Goal: Transaction & Acquisition: Purchase product/service

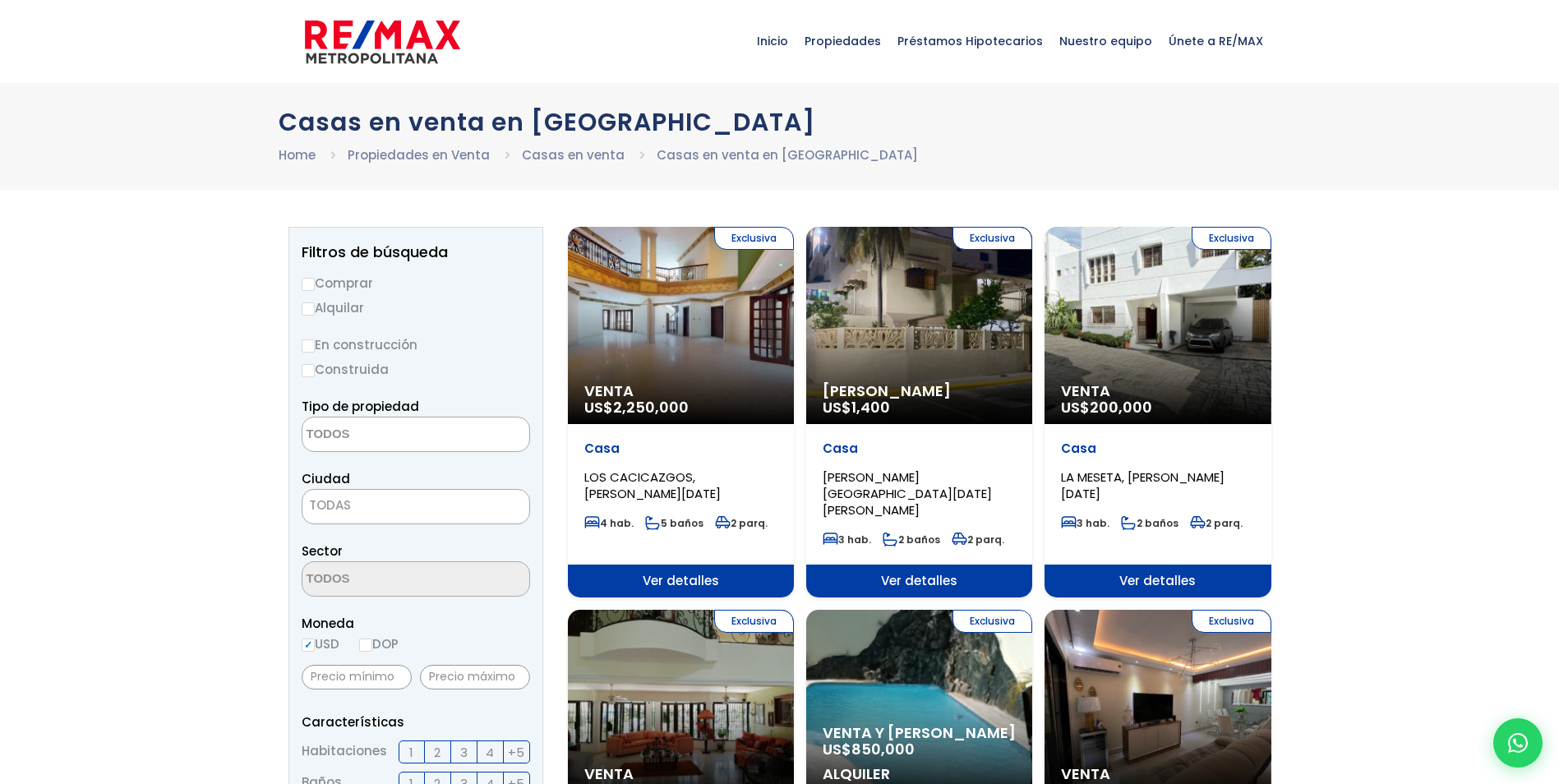
select select
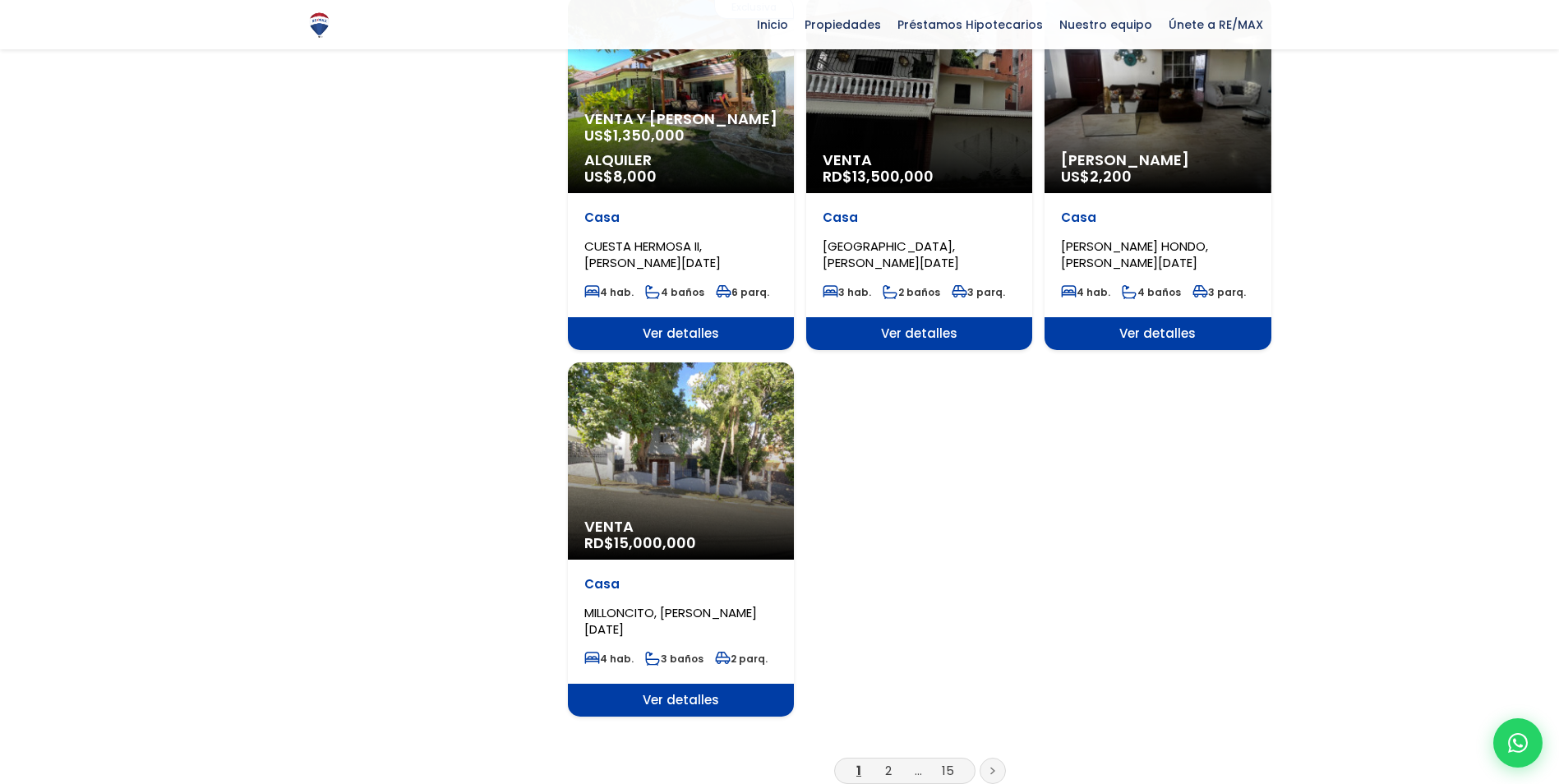
scroll to position [1808, 0]
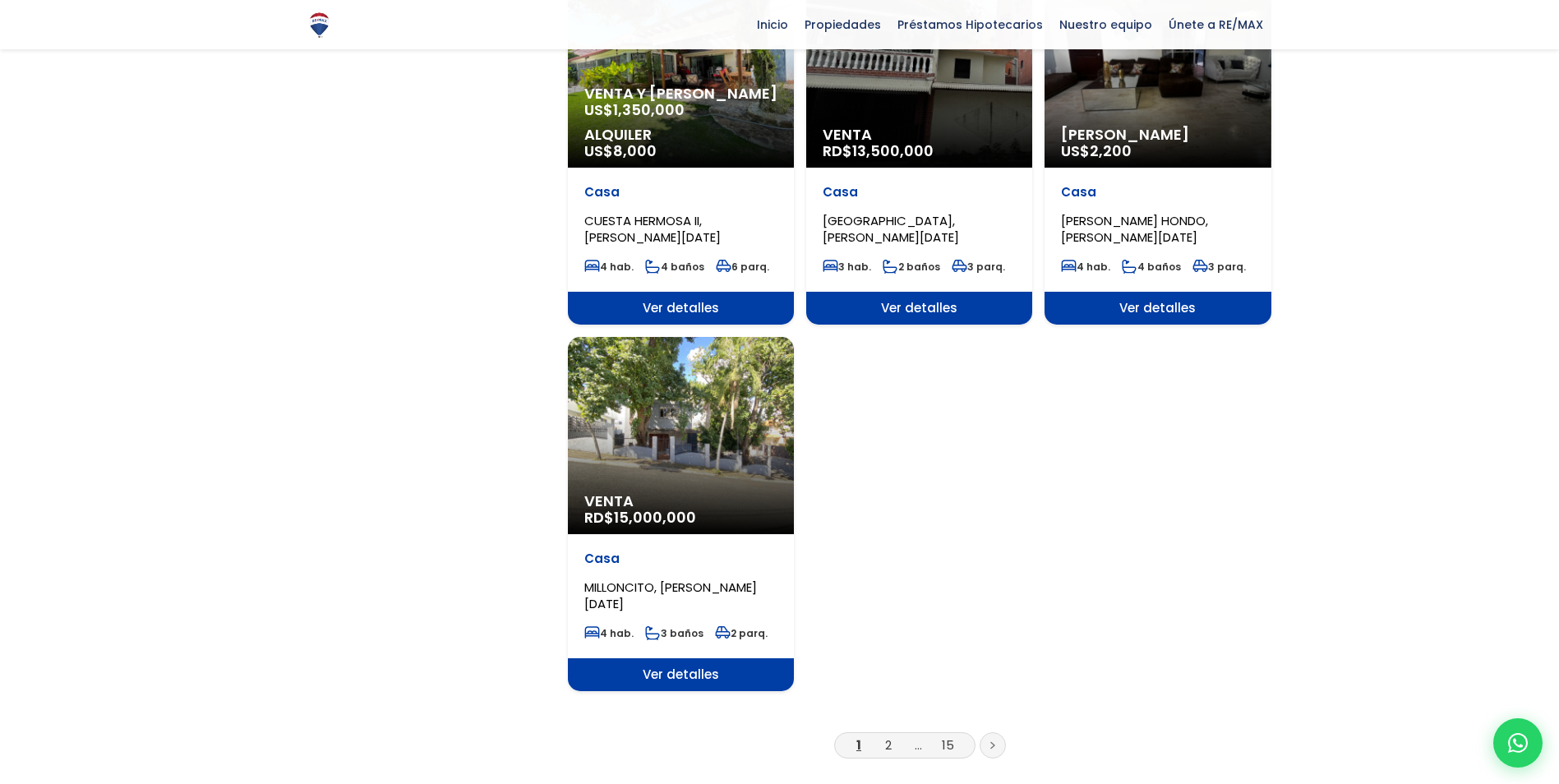
click at [656, 492] on span "Venta" at bounding box center [681, 500] width 193 height 17
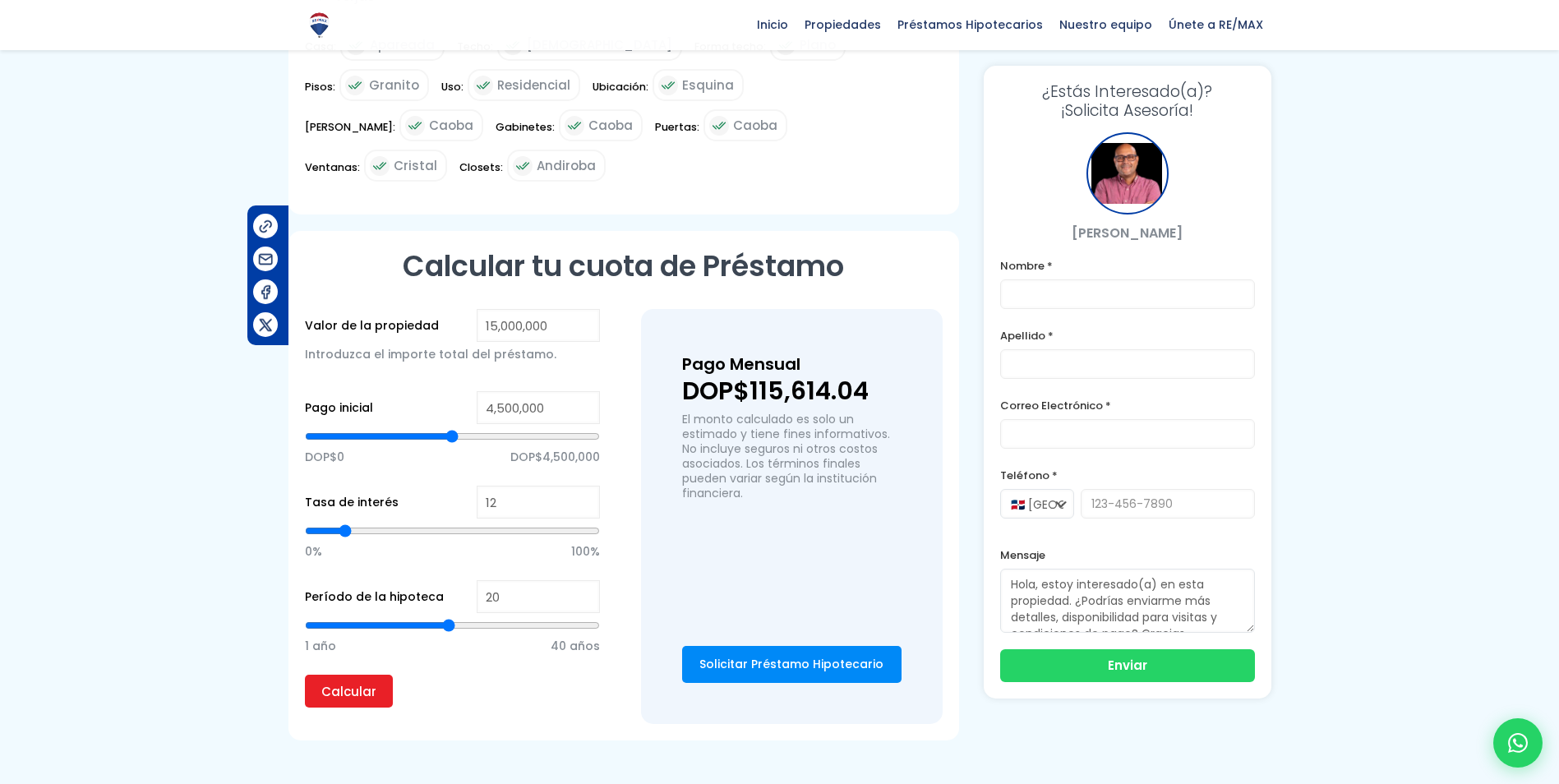
scroll to position [1068, 0]
type input "21"
type input "22"
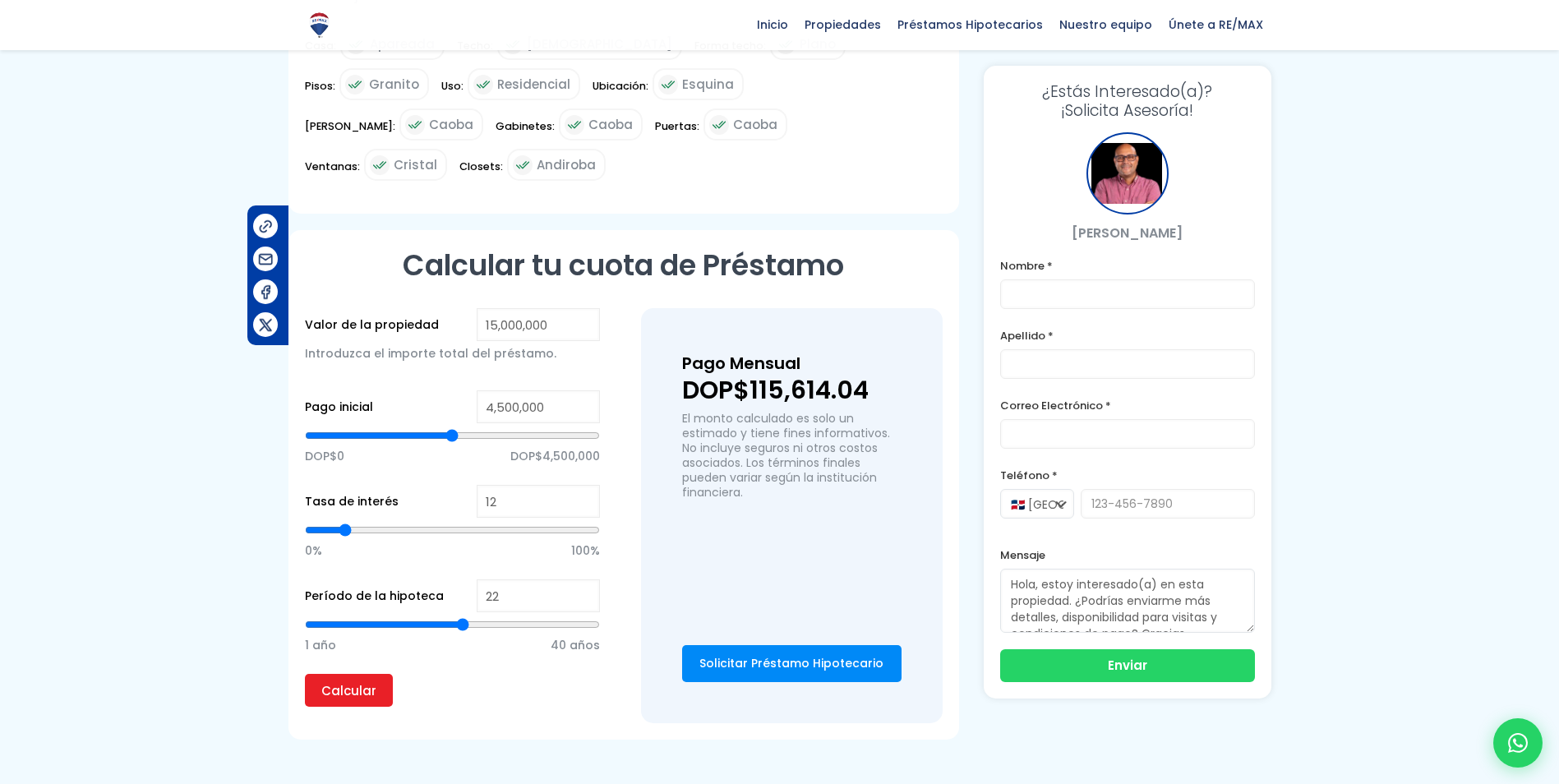
type input "23"
type input "24"
type input "25"
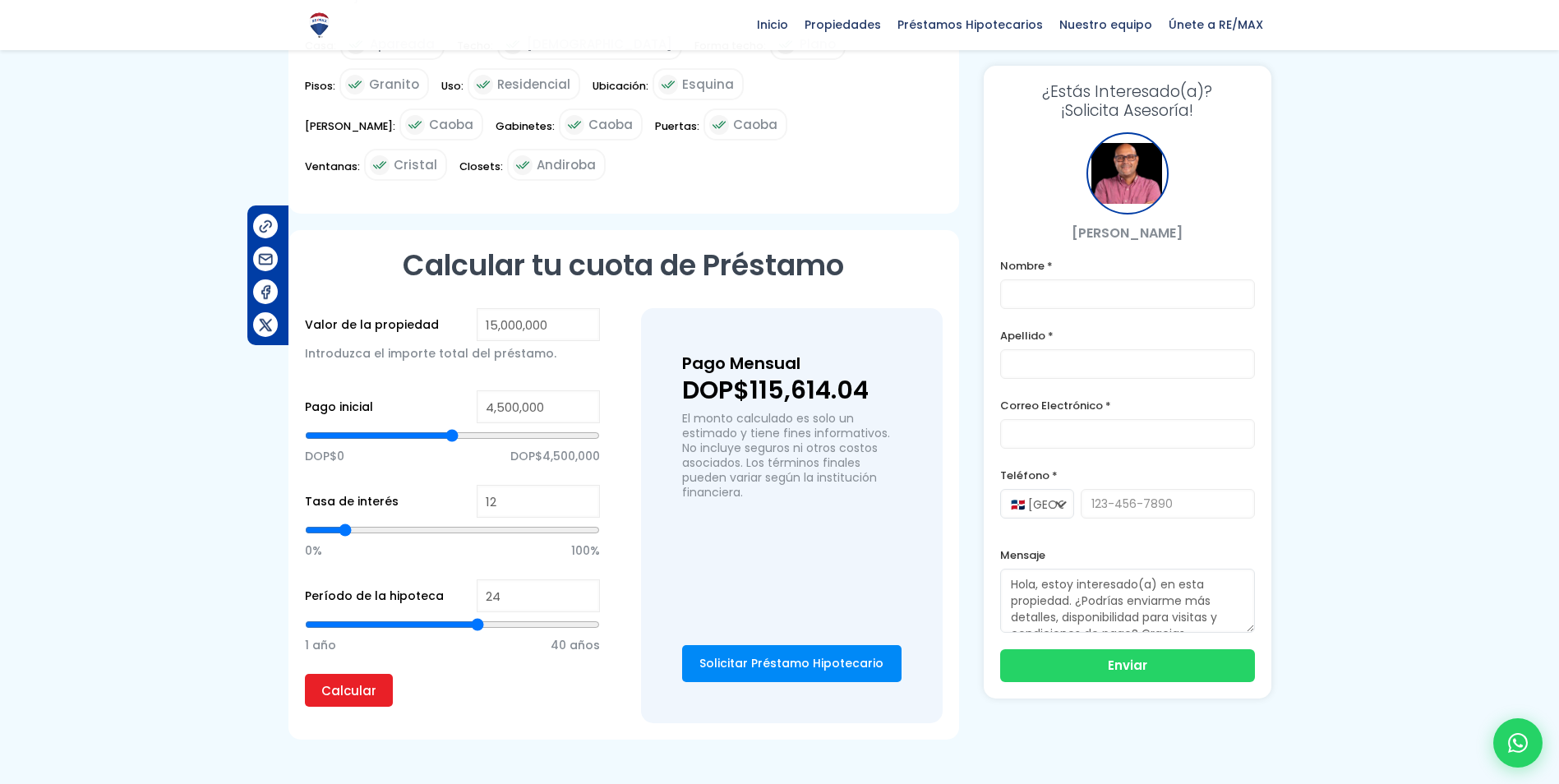
type input "25"
type input "26"
type input "27"
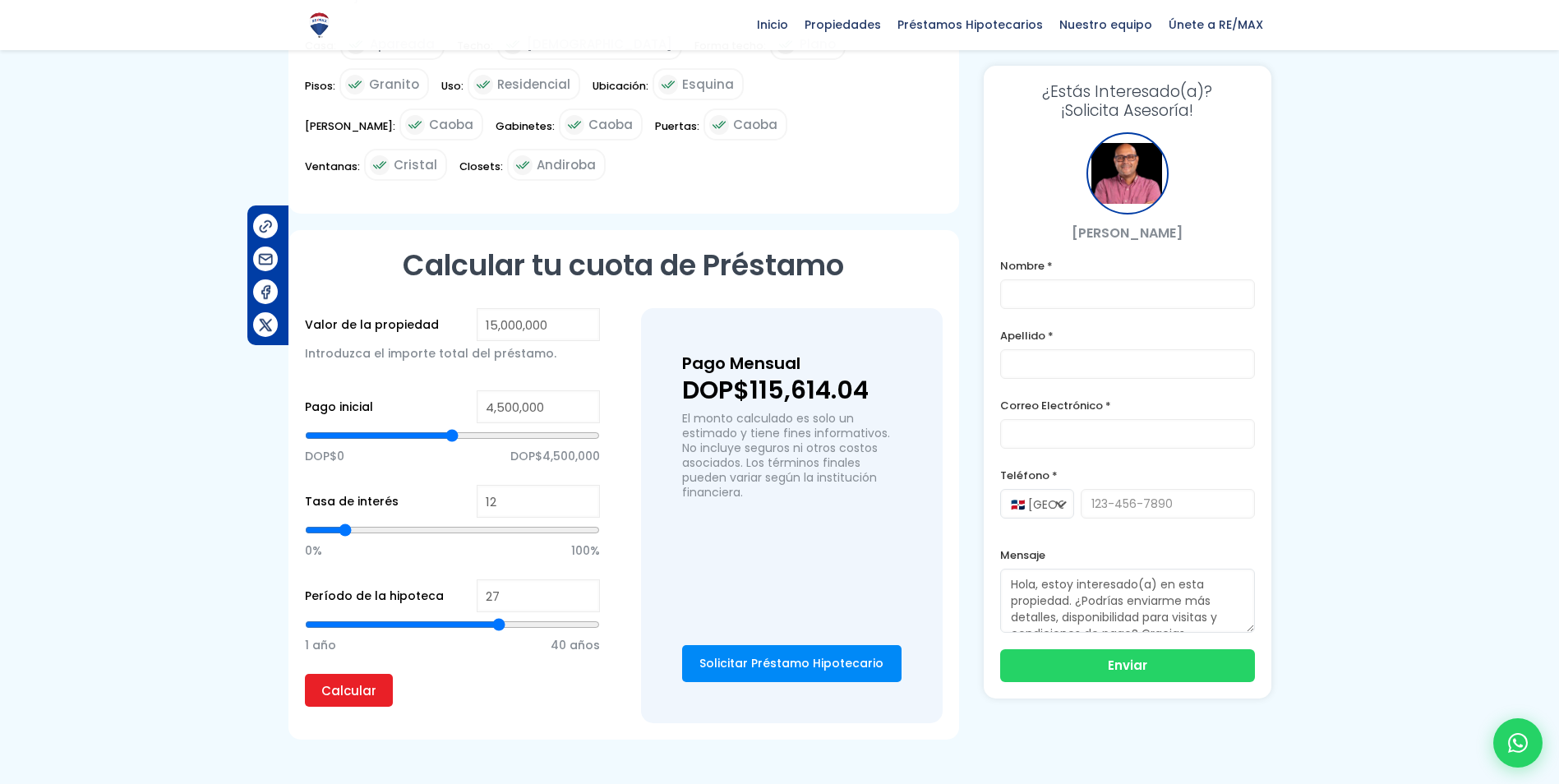
type input "28"
type input "29"
type input "30"
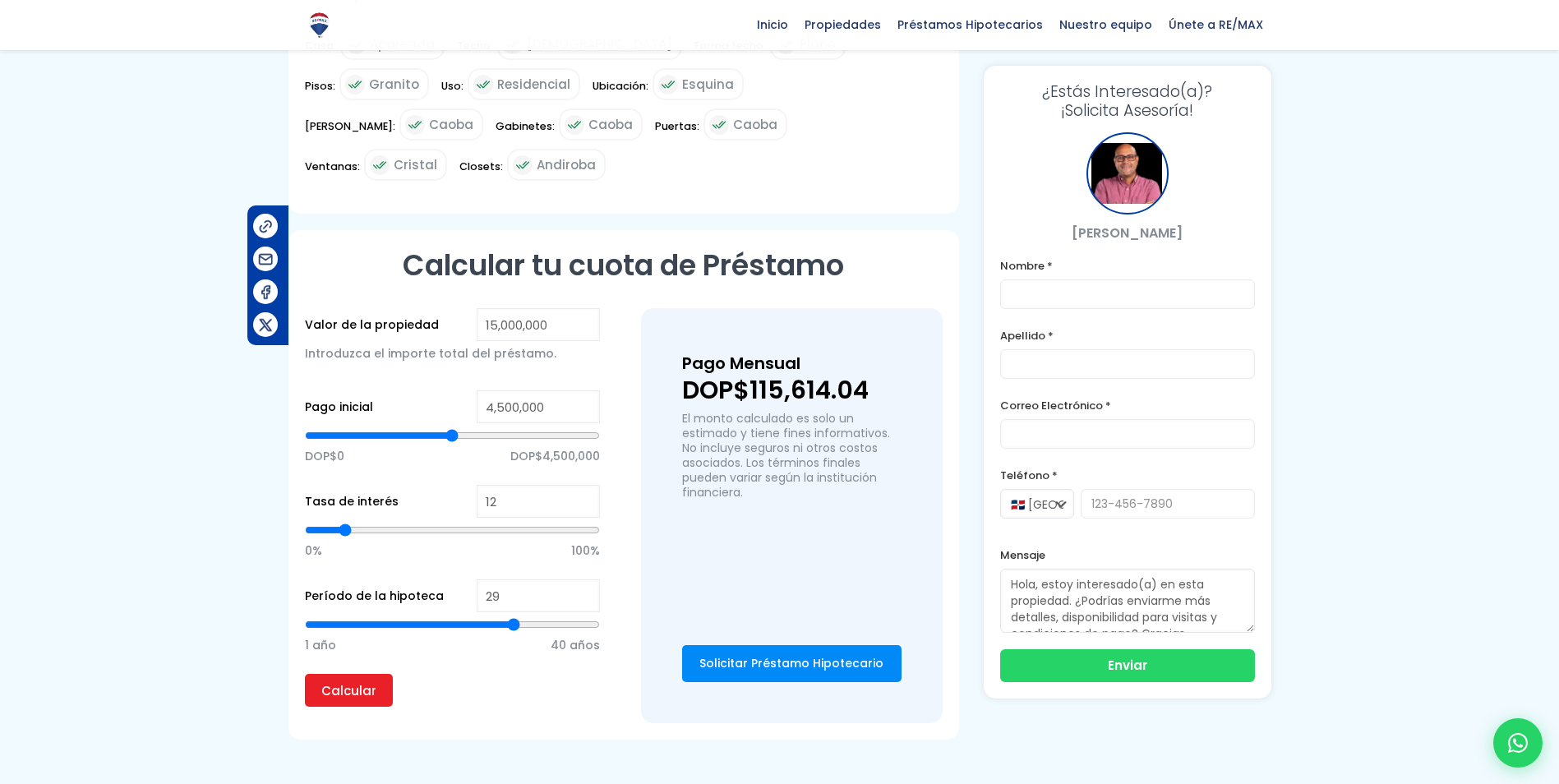
type input "30"
type input "31"
type input "32"
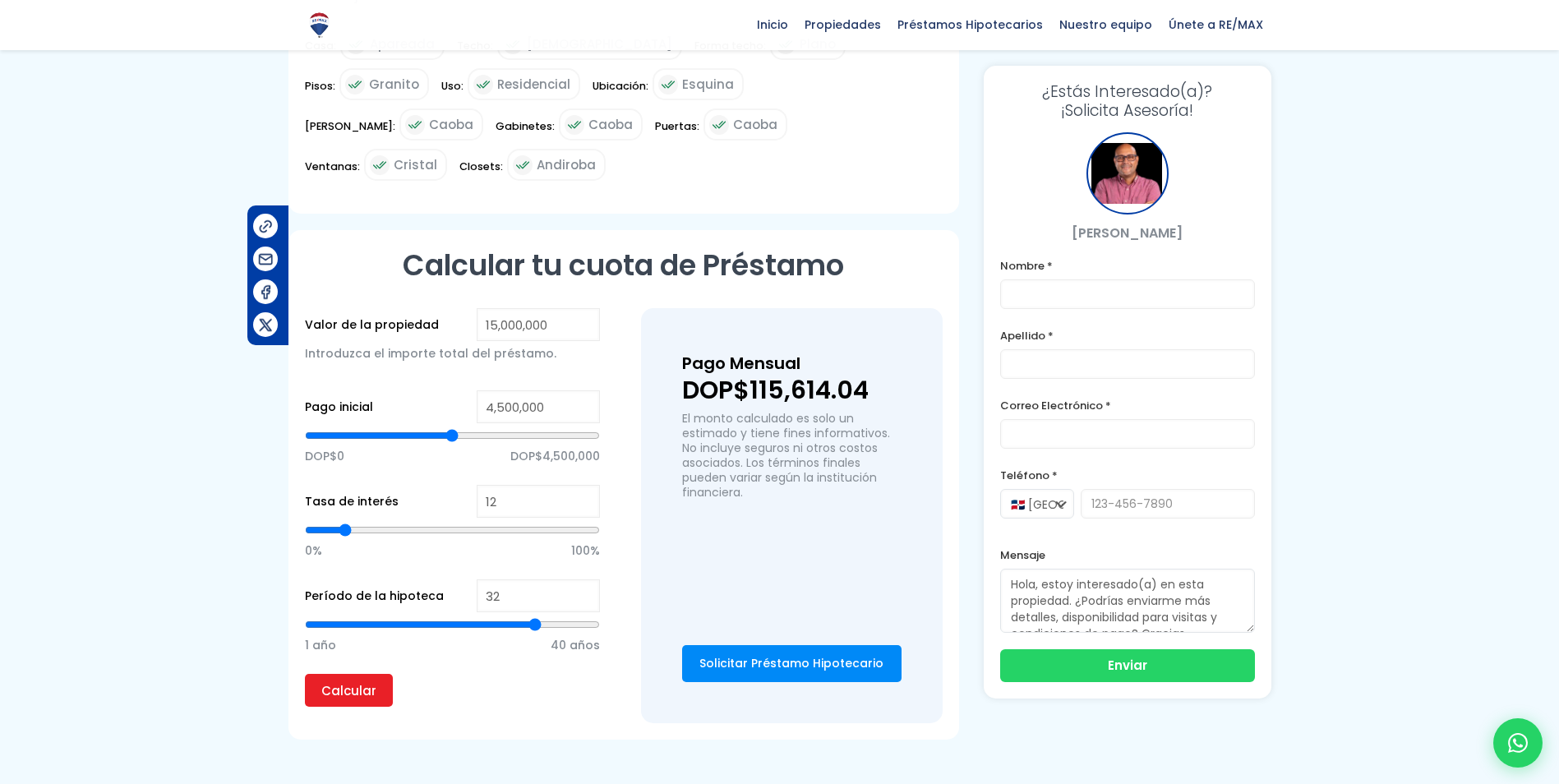
type input "33"
type input "34"
type input "35"
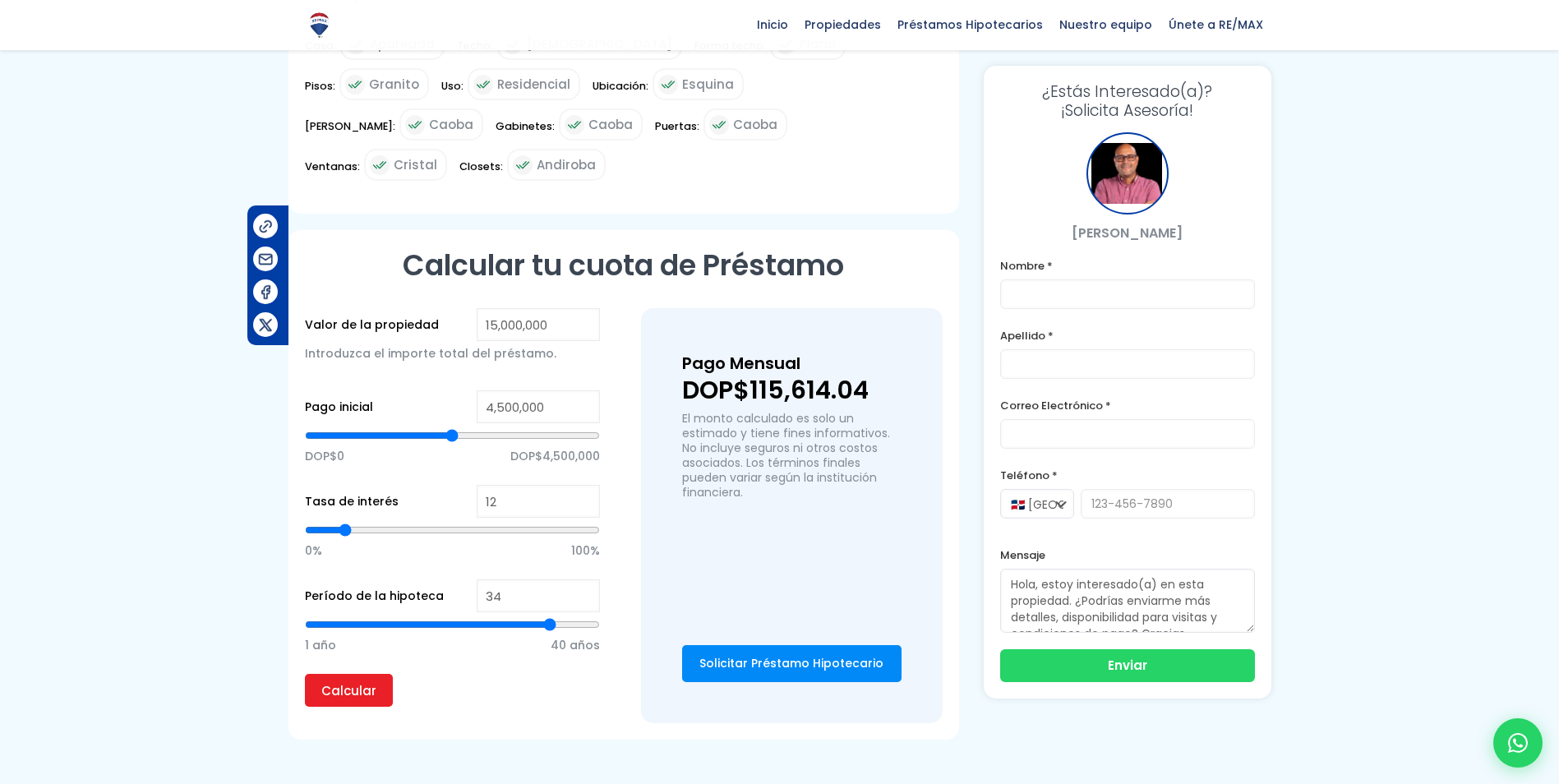
type input "35"
type input "37"
type input "38"
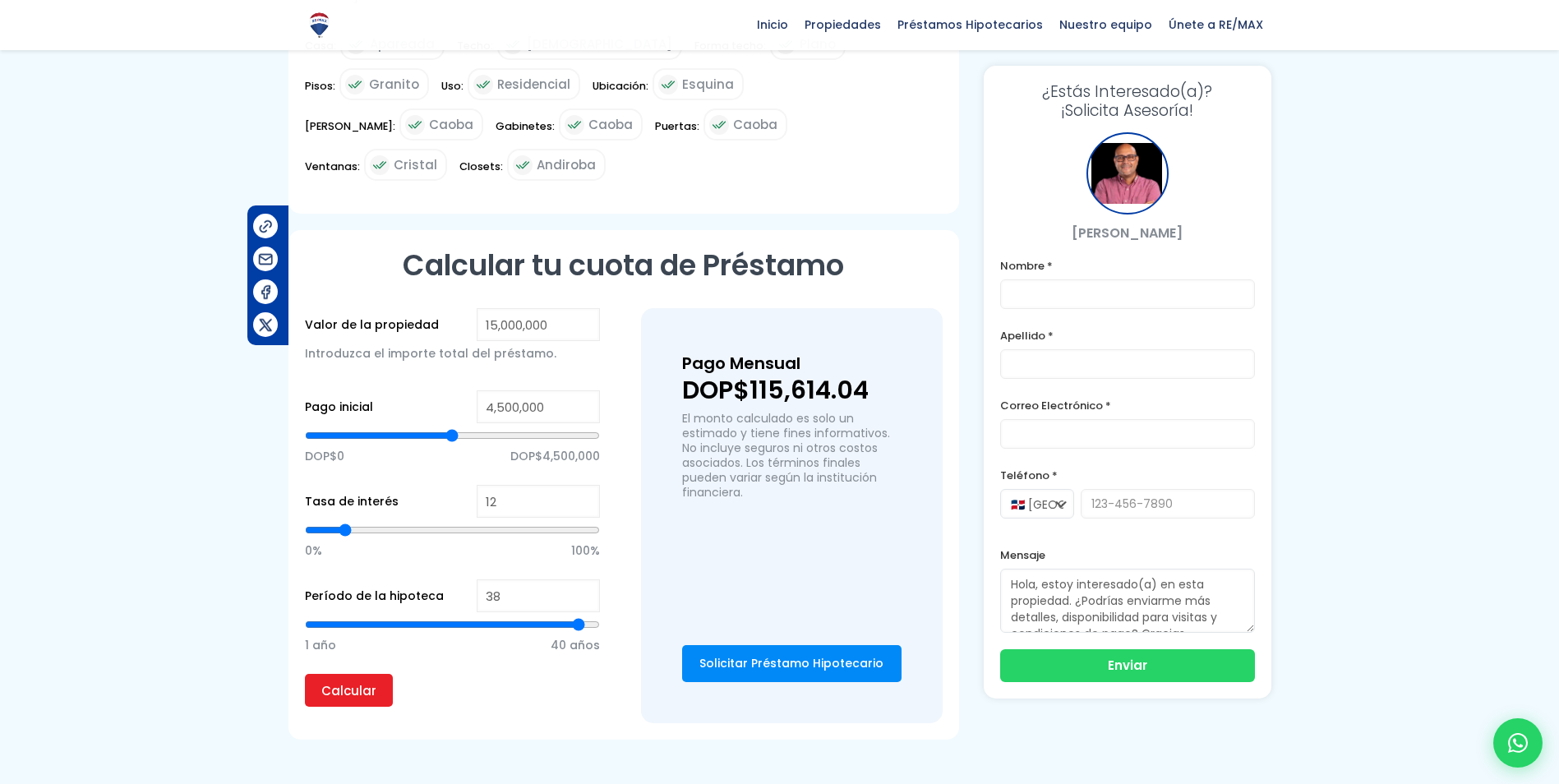
type input "39"
type input "40"
drag, startPoint x: 447, startPoint y: 581, endPoint x: 557, endPoint y: 601, distance: 111.8
type input "40"
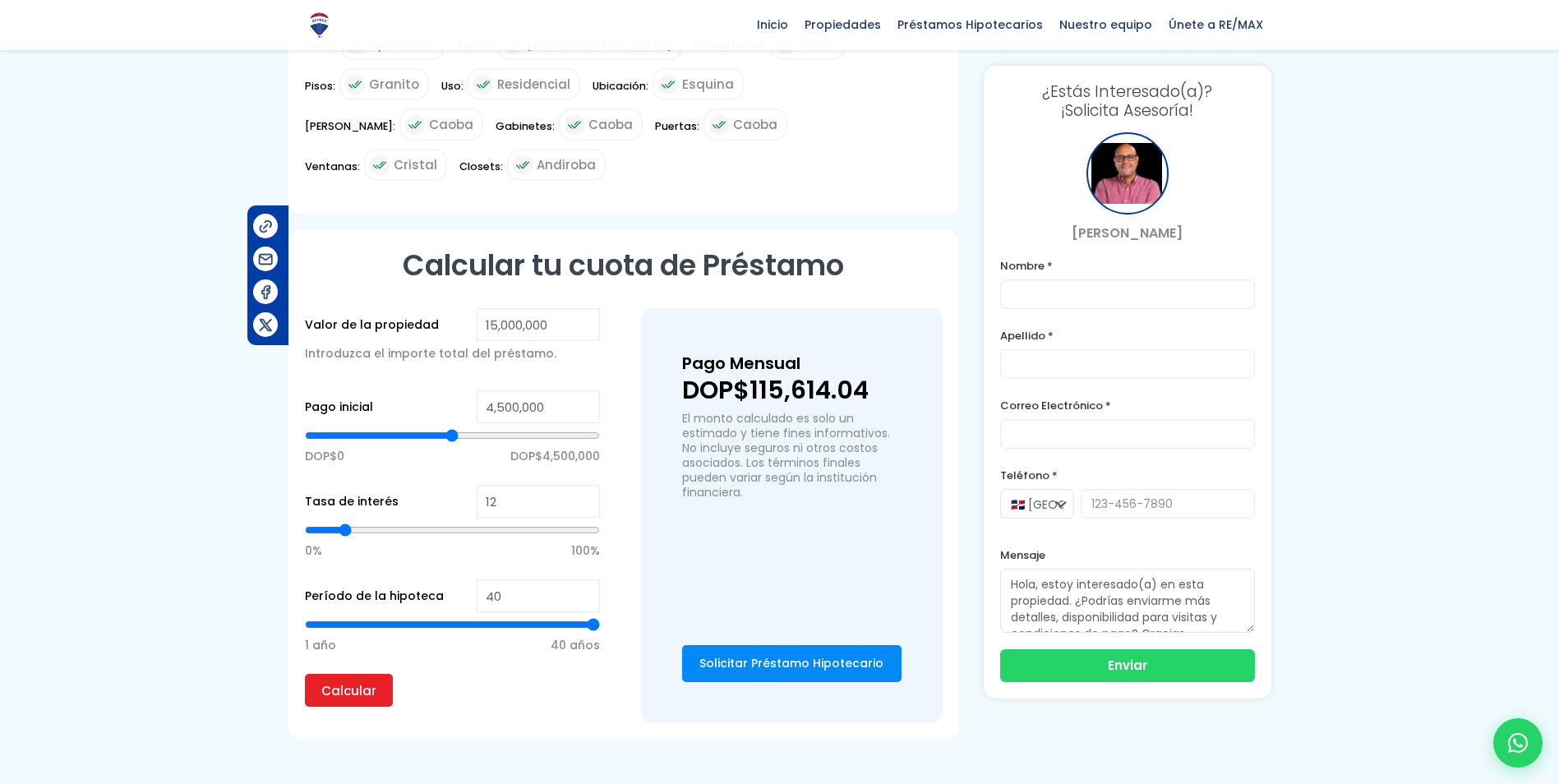
click at [600, 616] on input "range" at bounding box center [452, 624] width 295 height 17
click at [577, 633] on span "40 años" at bounding box center [575, 645] width 50 height 25
drag, startPoint x: 557, startPoint y: 601, endPoint x: 498, endPoint y: 592, distance: 59.7
click at [525, 633] on p "1 año 40 años" at bounding box center [452, 645] width 295 height 25
type input "27"
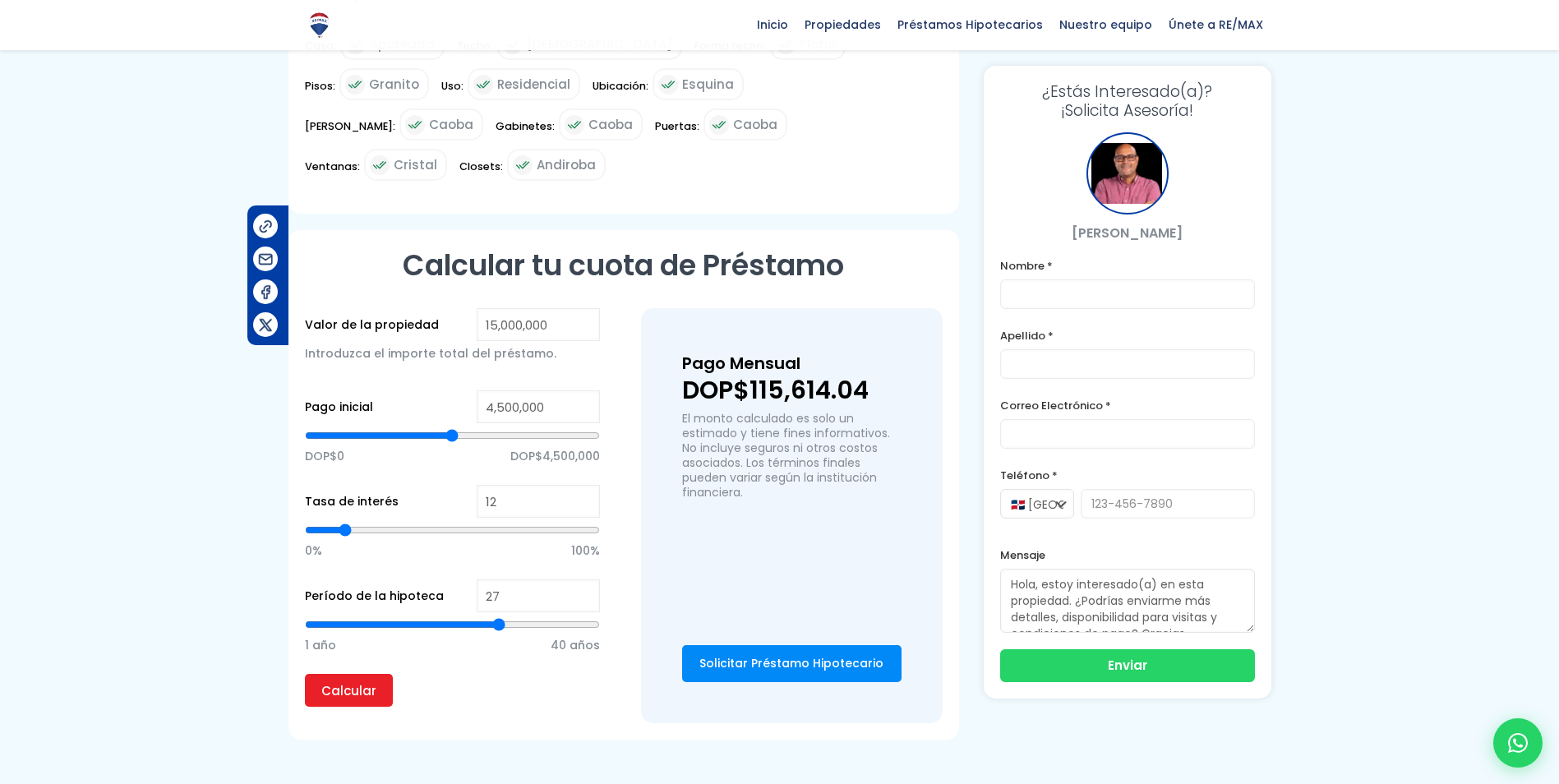
type input "26"
click at [493, 616] on input "range" at bounding box center [452, 624] width 295 height 17
type input "17"
click at [425, 616] on input "range" at bounding box center [452, 624] width 295 height 17
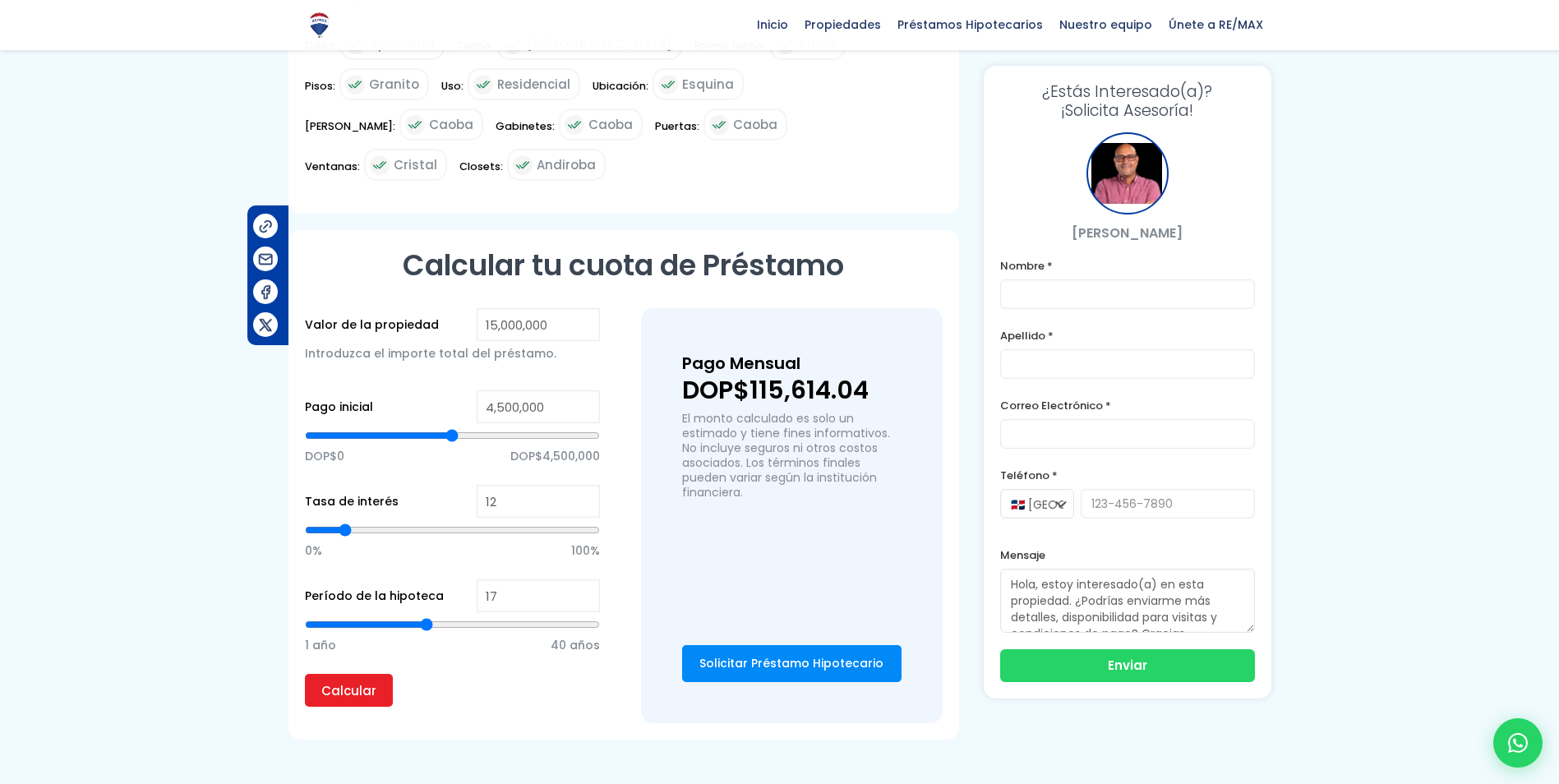
type input "14"
type input "13"
type input "12"
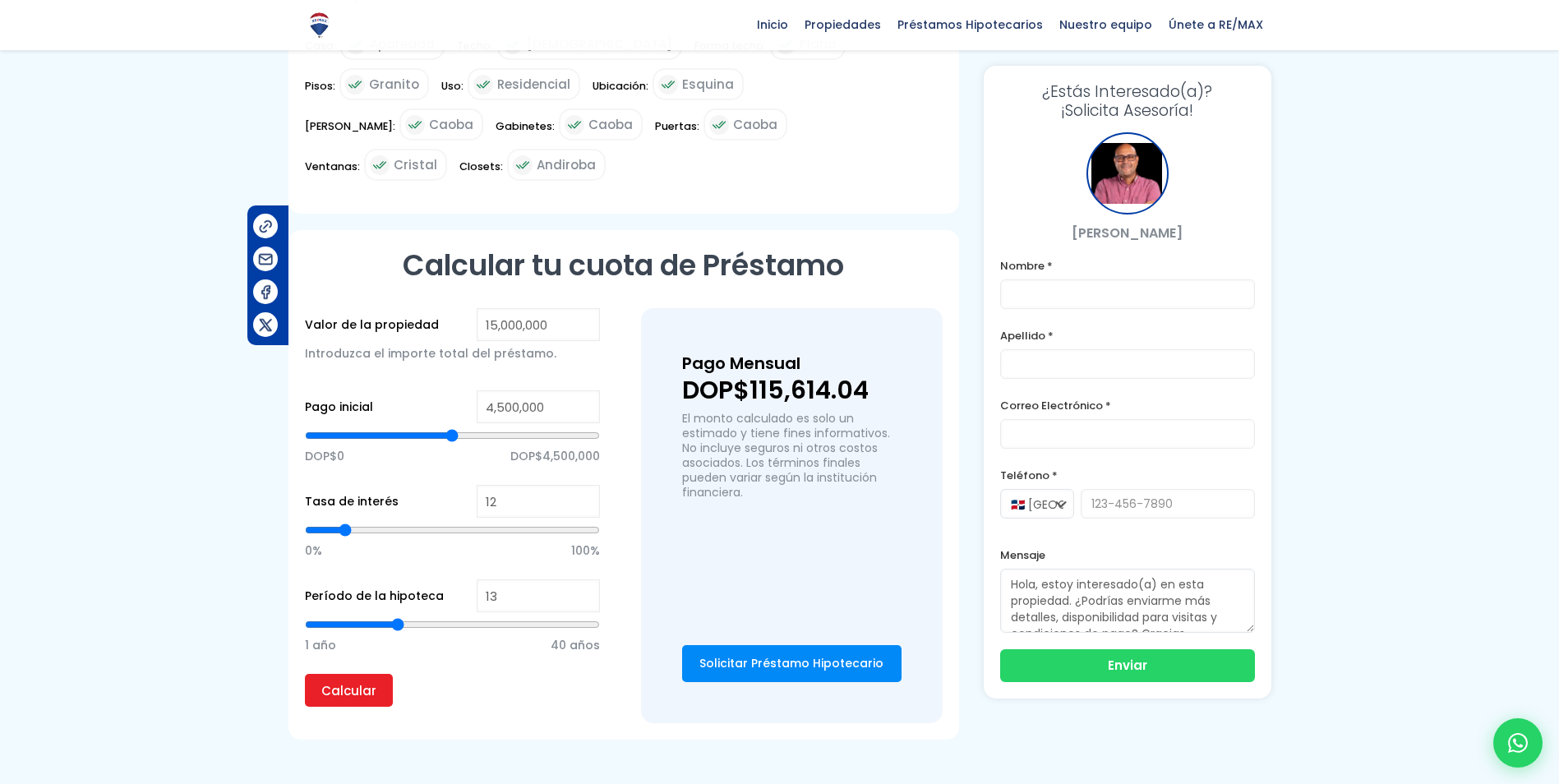
type input "12"
type input "11"
type input "10"
drag, startPoint x: 404, startPoint y: 582, endPoint x: 377, endPoint y: 577, distance: 27.5
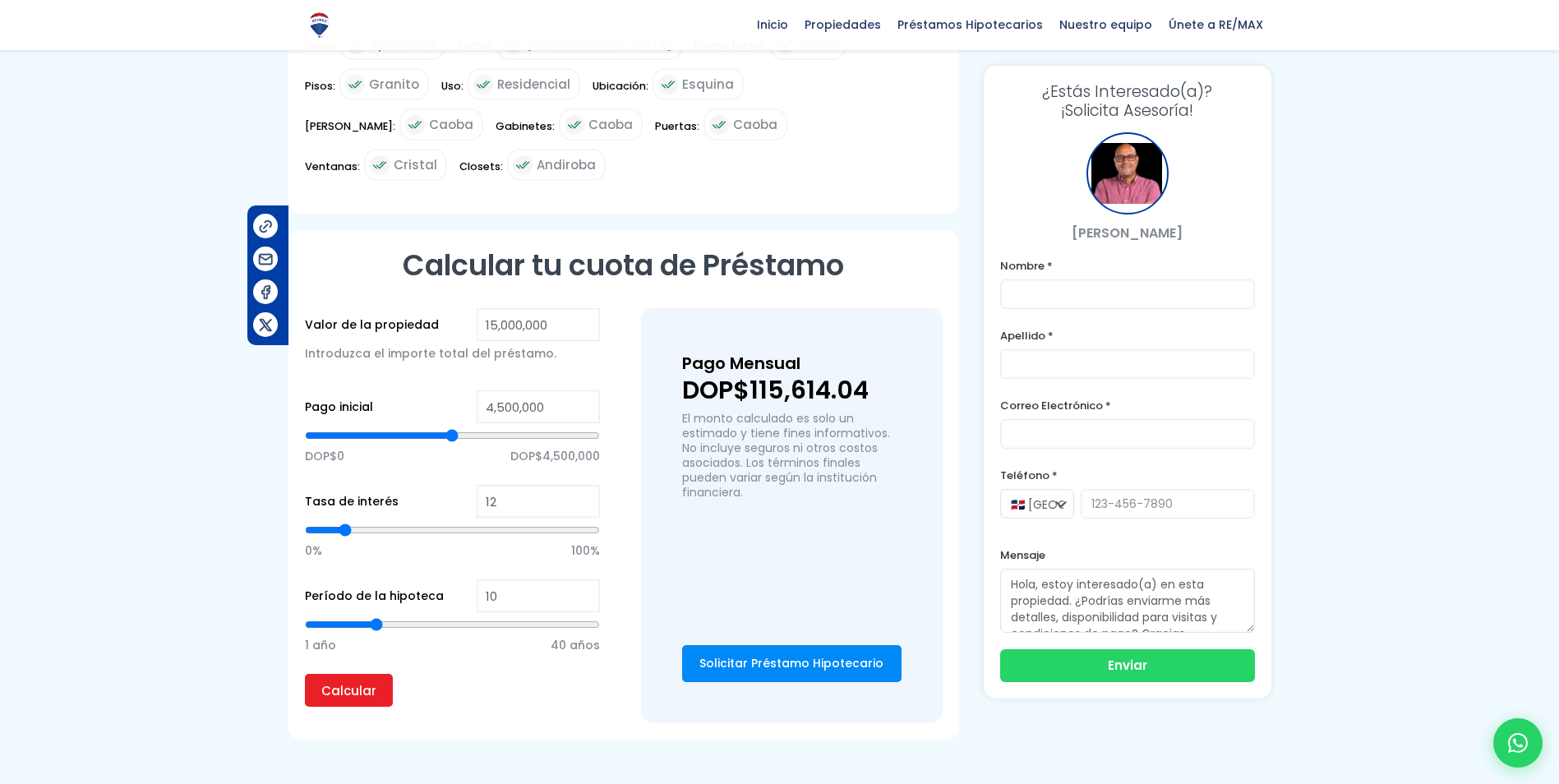
type input "10"
click at [377, 616] on input "range" at bounding box center [452, 624] width 295 height 17
click at [370, 674] on input "Calcular" at bounding box center [348, 689] width 88 height 33
type input "11"
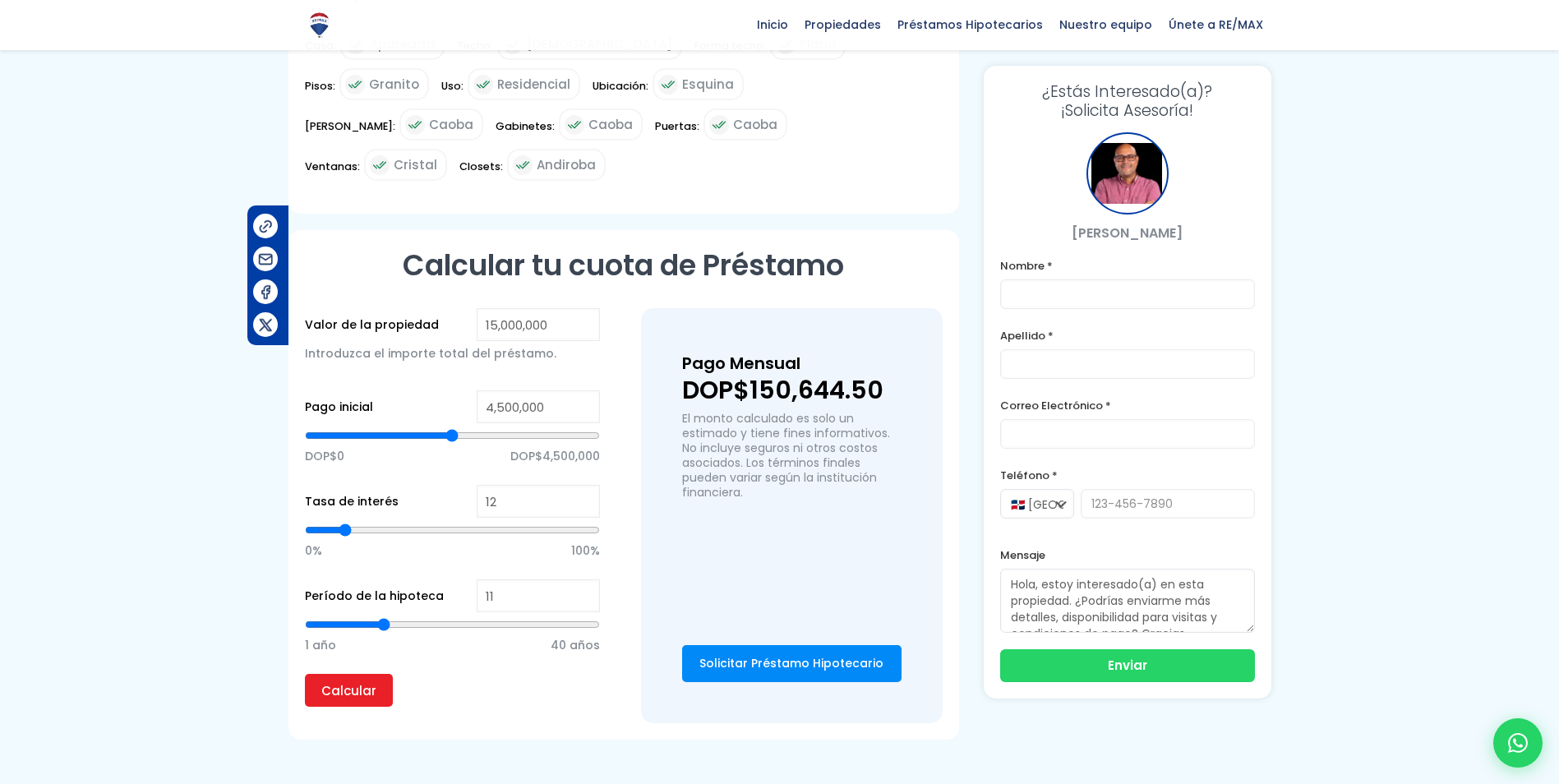
type input "12"
type input "13"
type input "14"
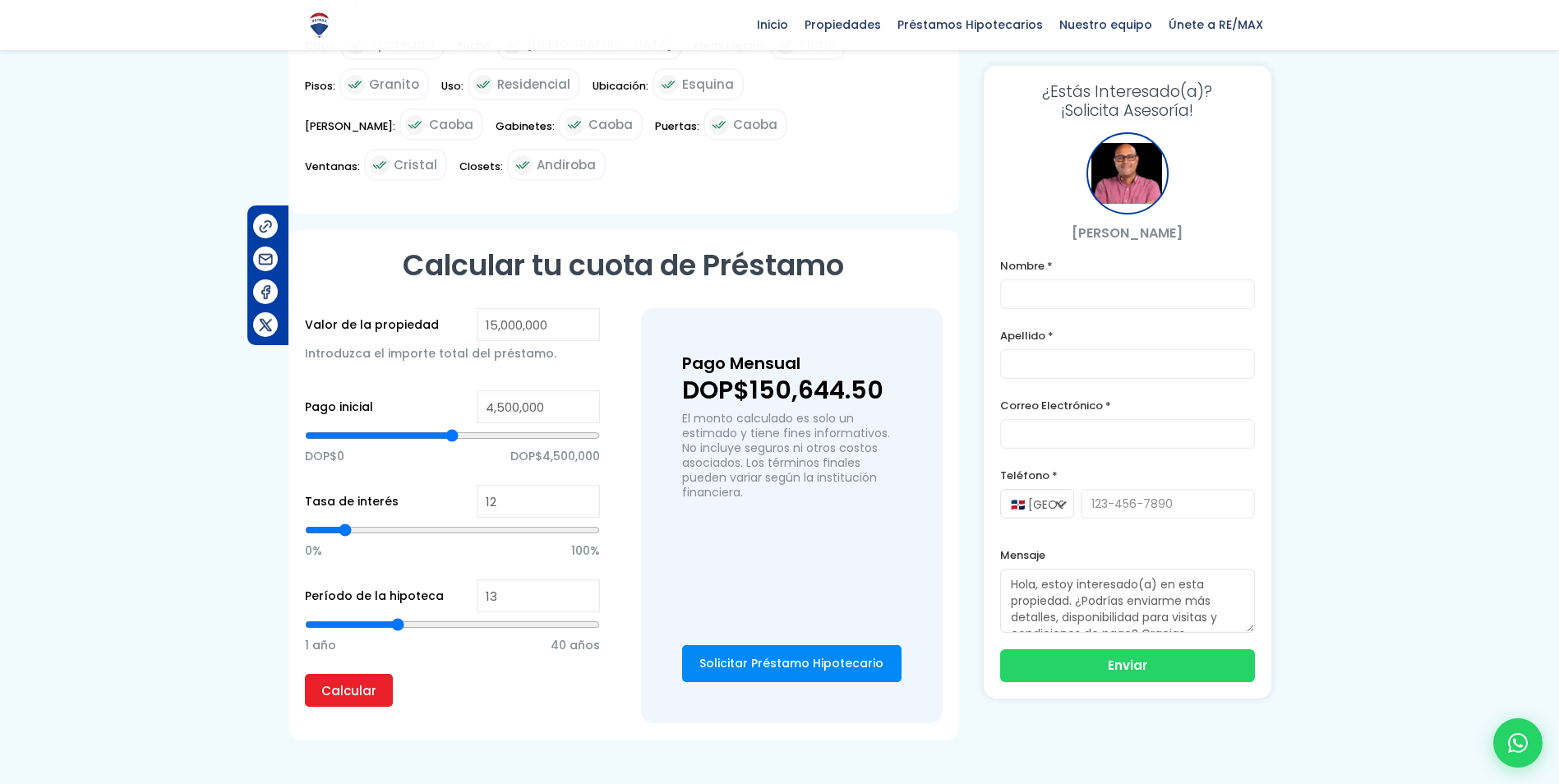
type input "14"
type input "15"
type input "16"
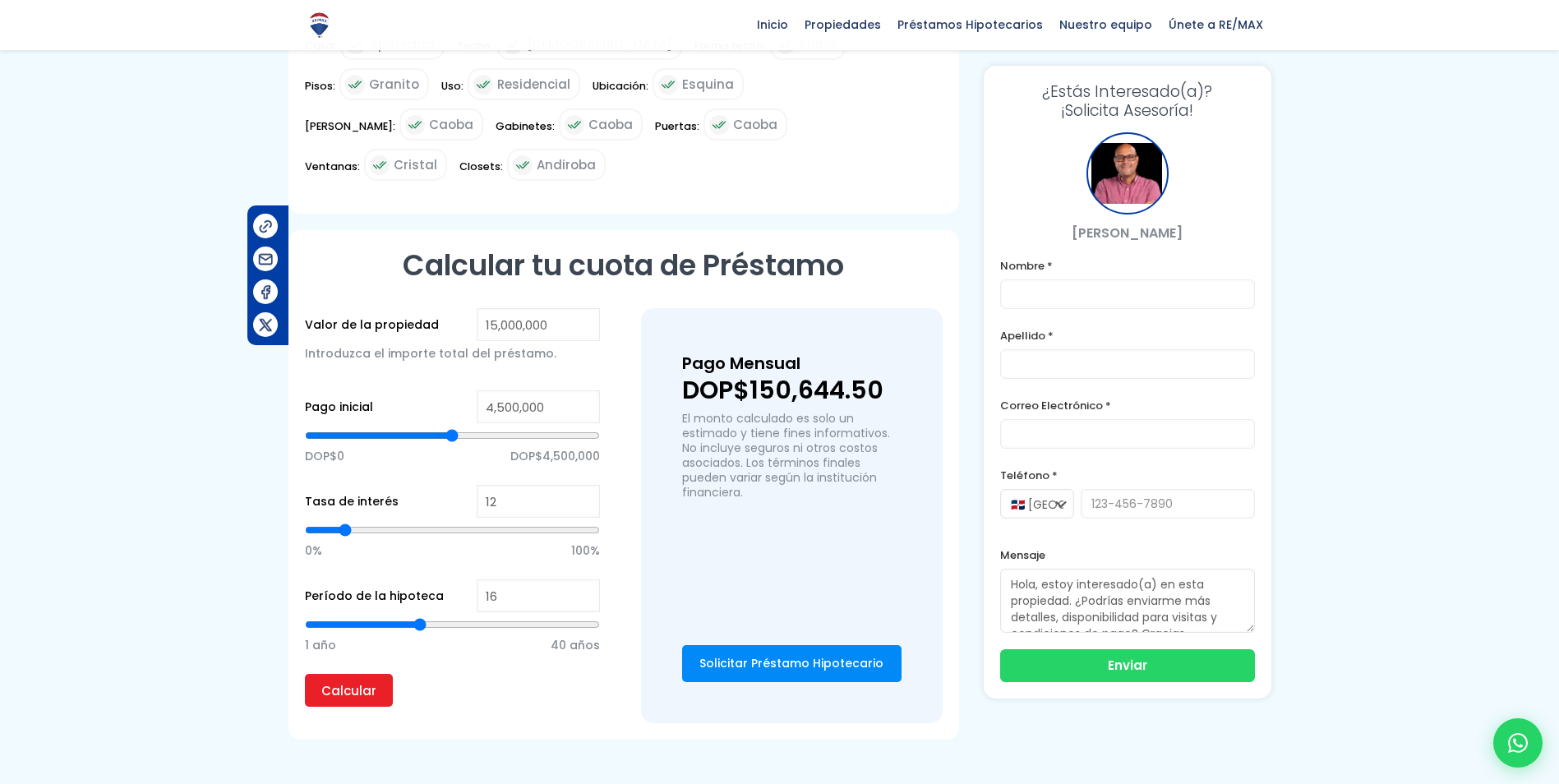
type input "17"
type input "18"
type input "19"
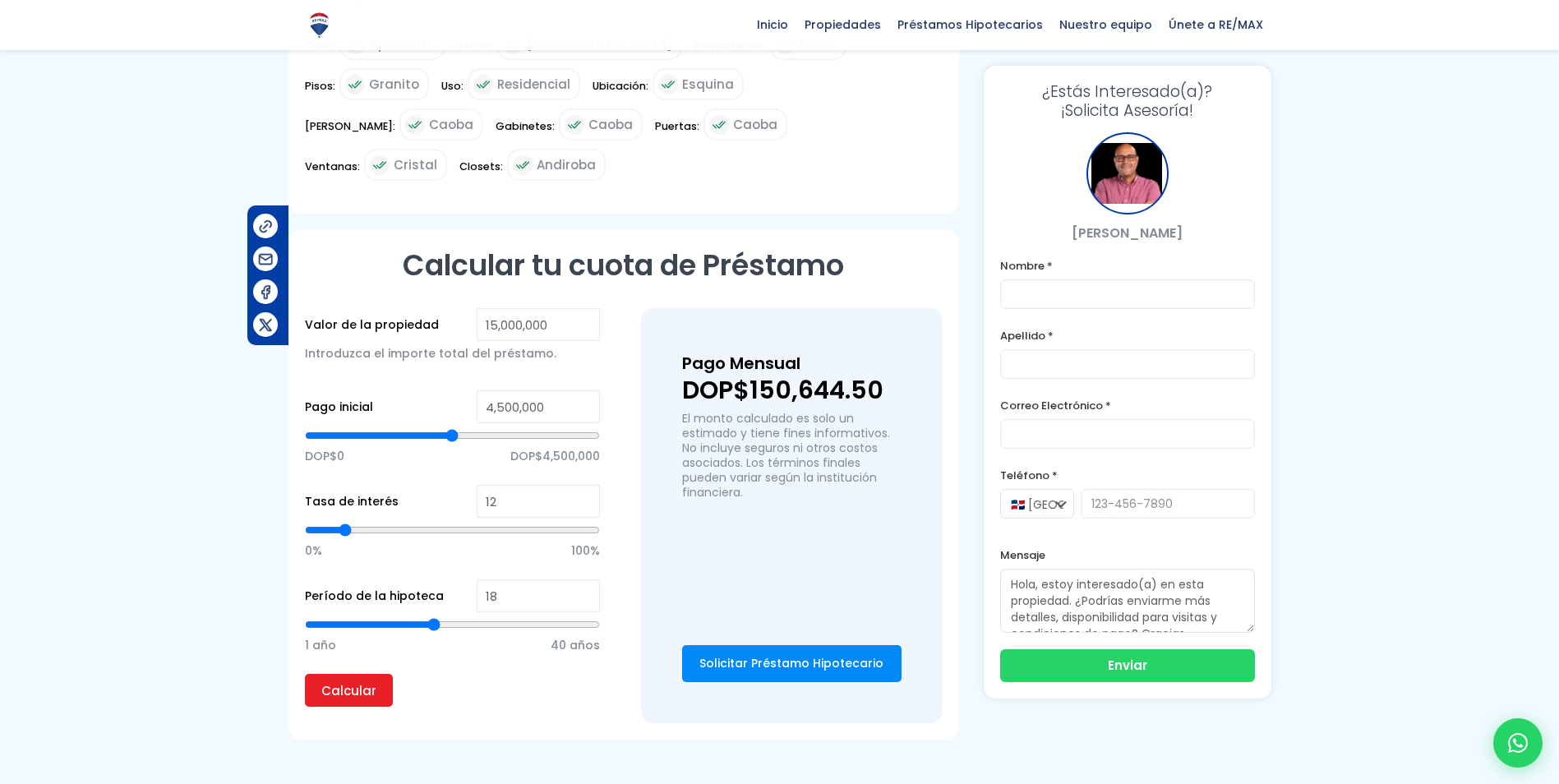
type input "19"
type input "20"
drag, startPoint x: 373, startPoint y: 586, endPoint x: 451, endPoint y: 590, distance: 78.1
type input "20"
click at [451, 616] on input "range" at bounding box center [452, 624] width 295 height 17
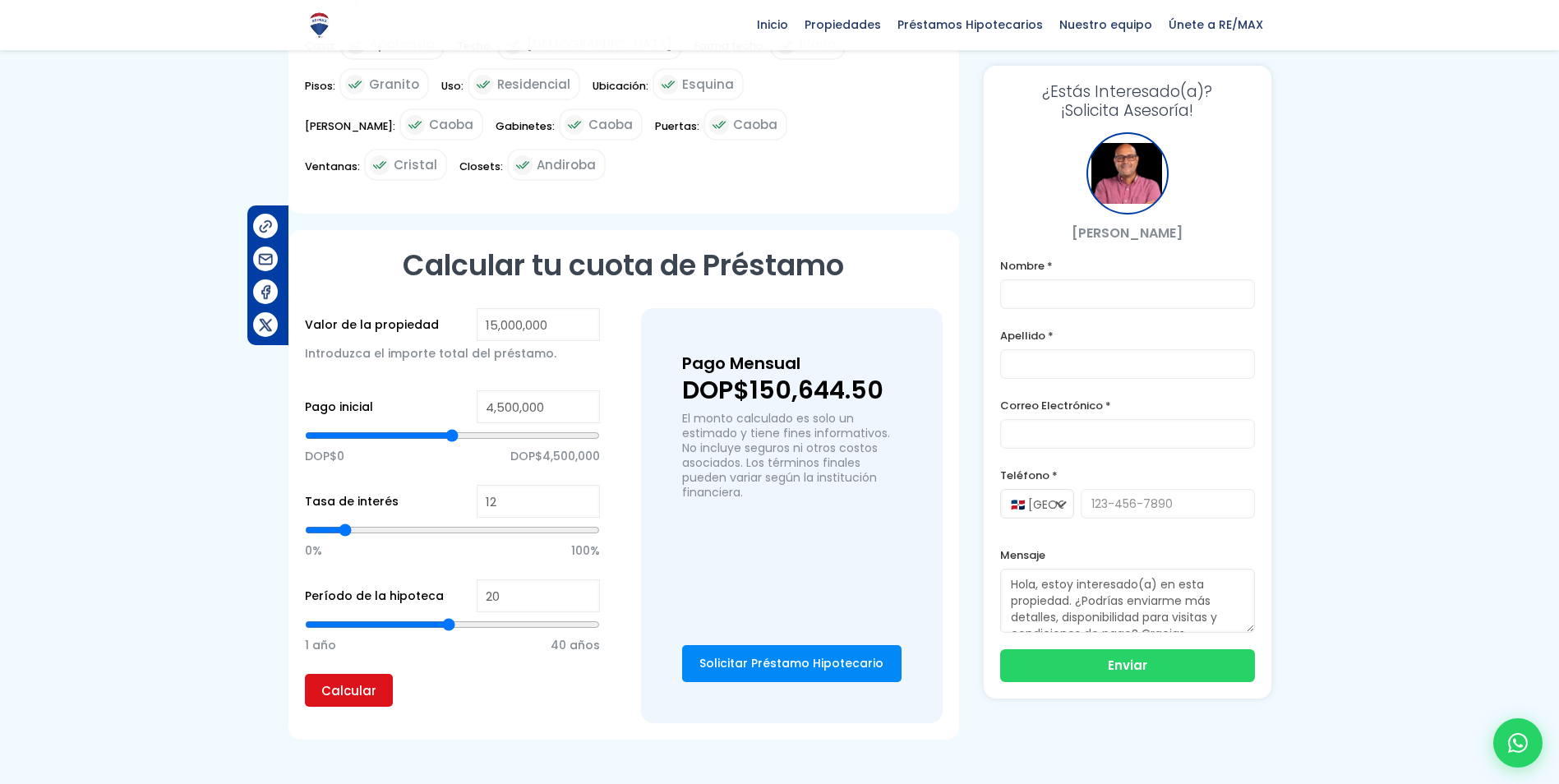
click at [368, 674] on input "Calcular" at bounding box center [348, 689] width 88 height 33
drag, startPoint x: 557, startPoint y: 373, endPoint x: 448, endPoint y: 364, distance: 109.4
click at [451, 390] on div "Pago inicial 4,500,000 DOP$0 DOP$4,500,000" at bounding box center [452, 437] width 295 height 95
type input "0"
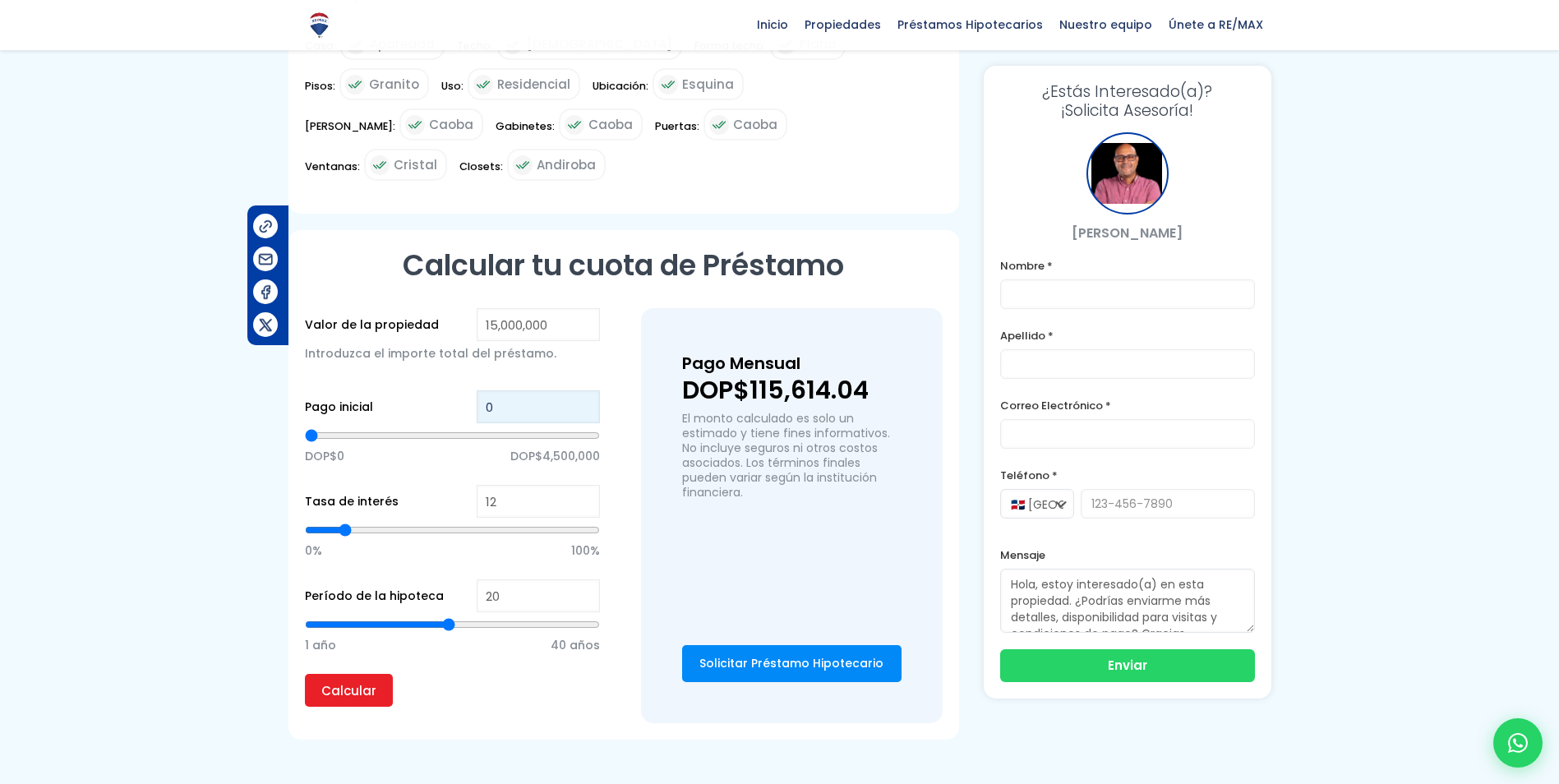
type input "2"
type input "22"
type input "225"
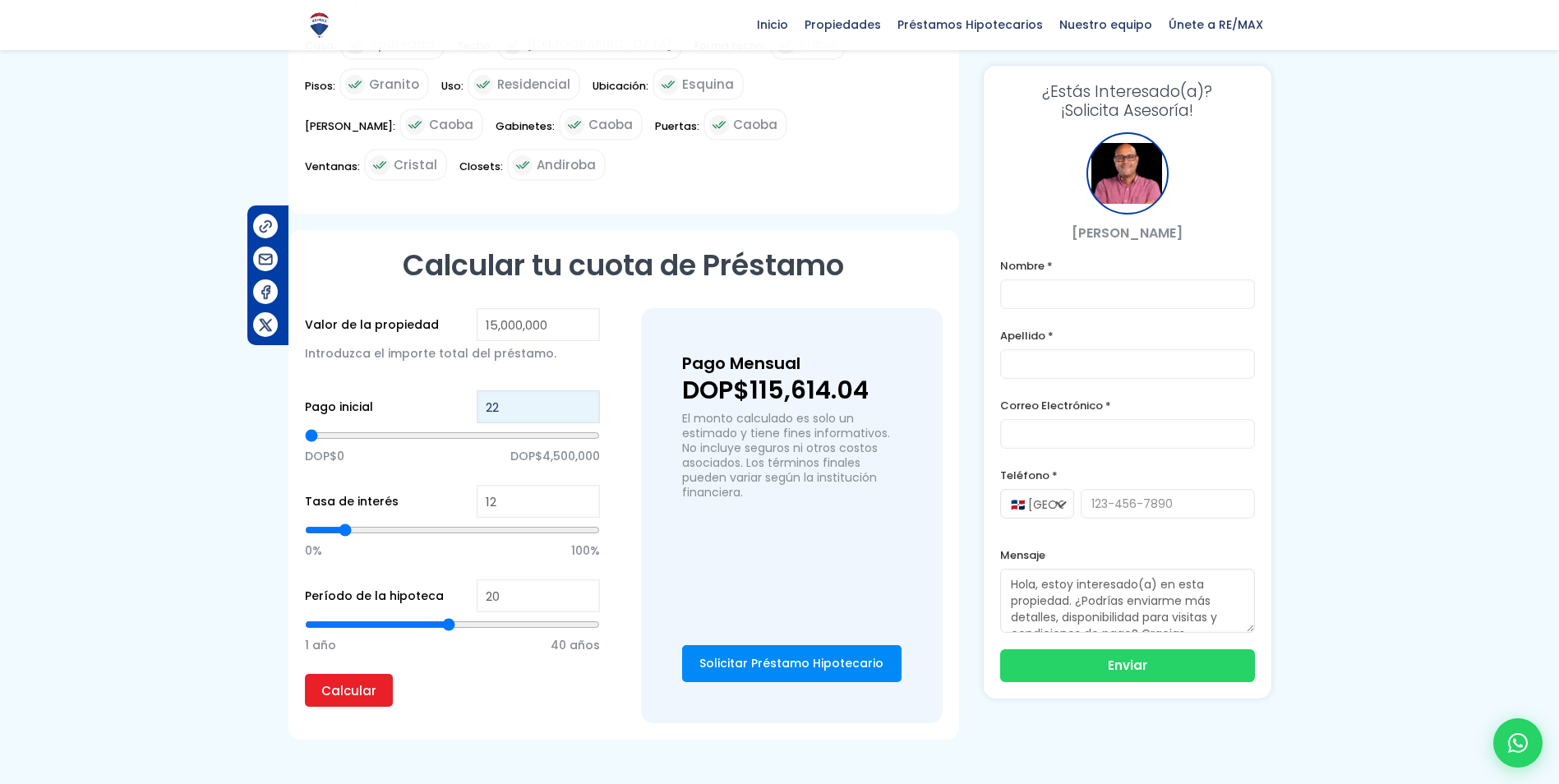
type input "225"
type input "2,250"
type input "2250"
type input "22,500"
type input "22500"
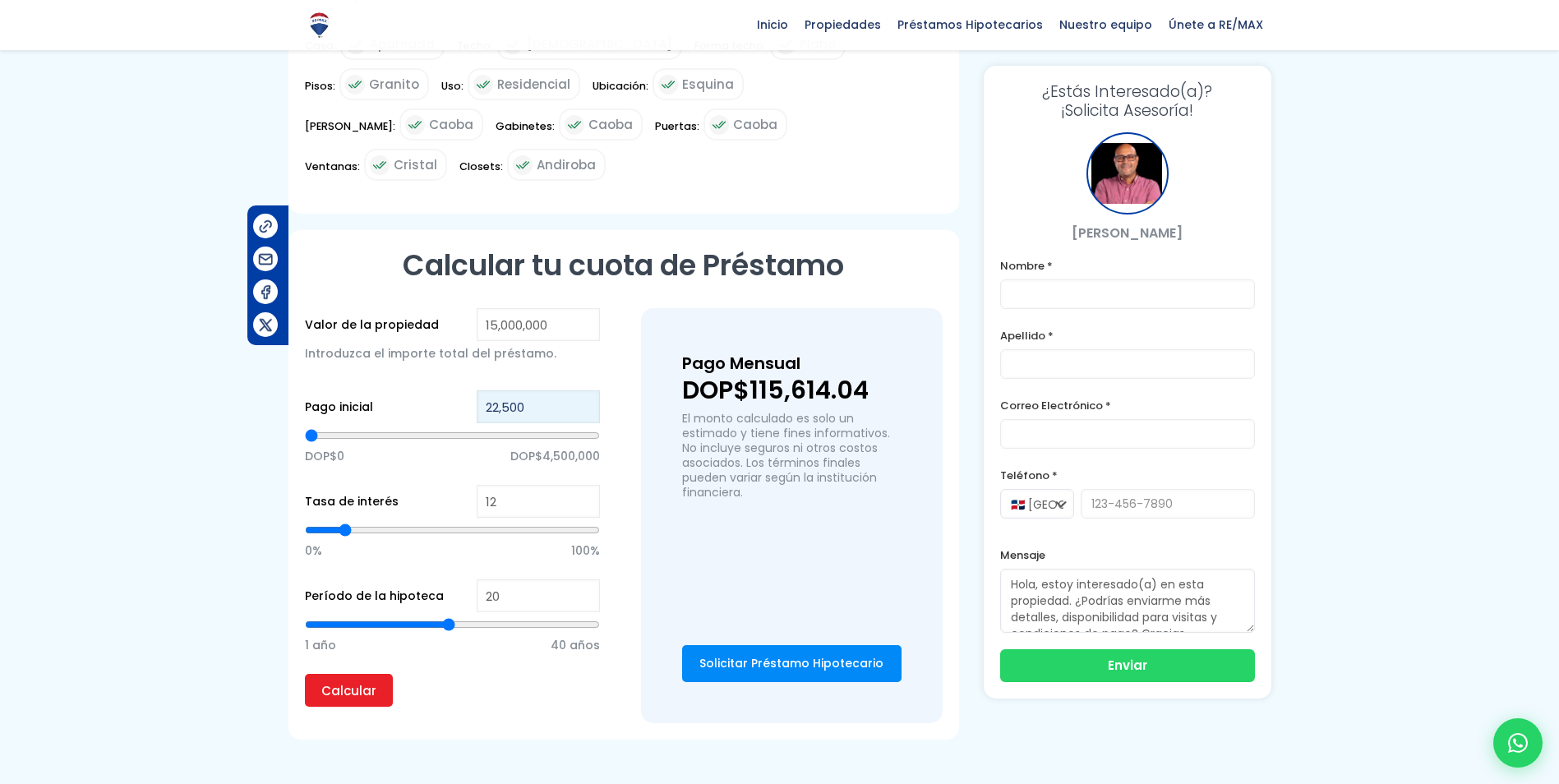
type input "225,000"
type input "225000"
type input "2,250,000"
type input "2250000"
type input "2,250,000"
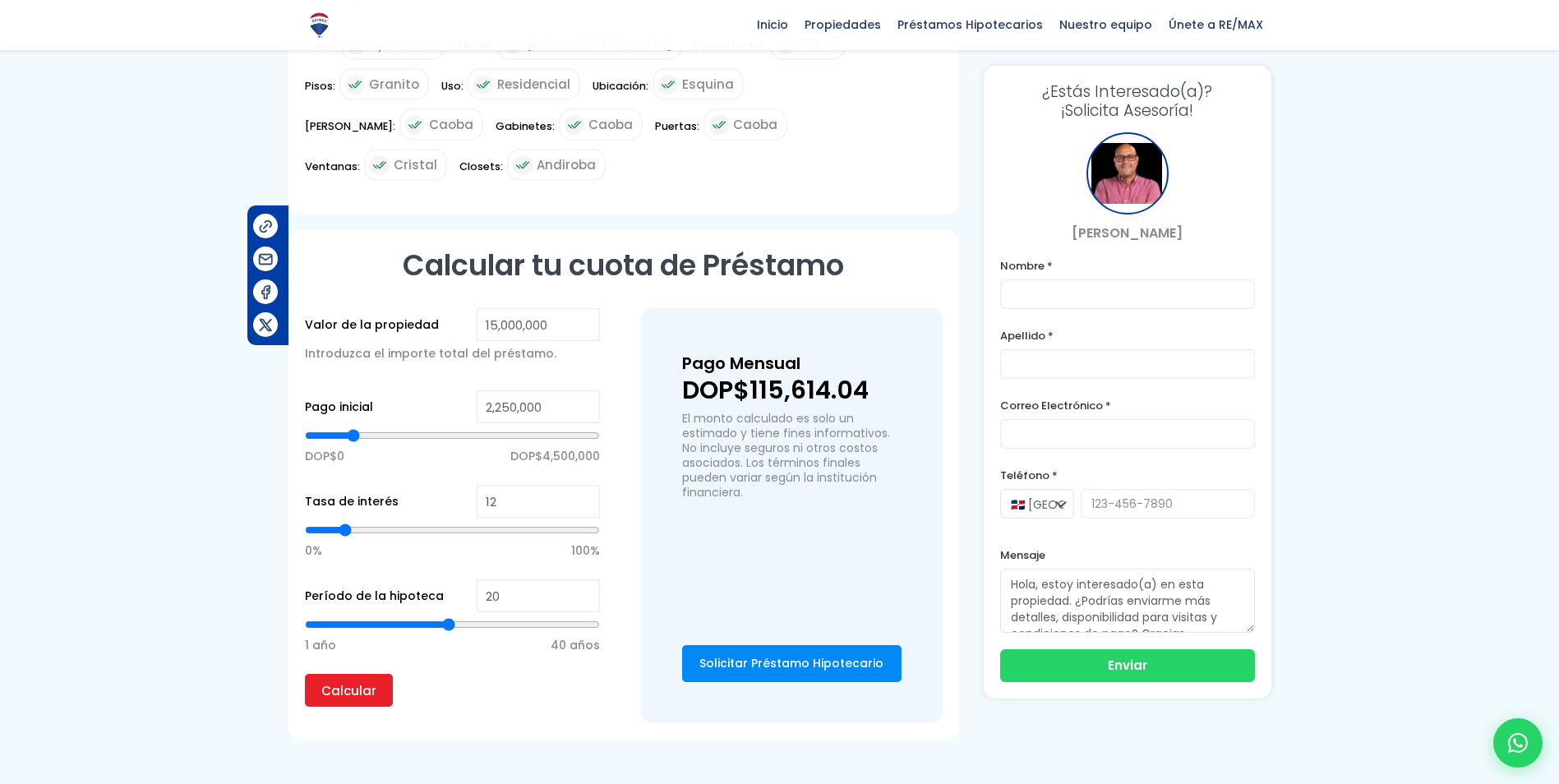
click at [772, 645] on link "Solicitar Préstamo Hipotecario" at bounding box center [791, 663] width 219 height 37
click at [756, 645] on link "Solicitar Préstamo Hipotecario" at bounding box center [791, 663] width 219 height 37
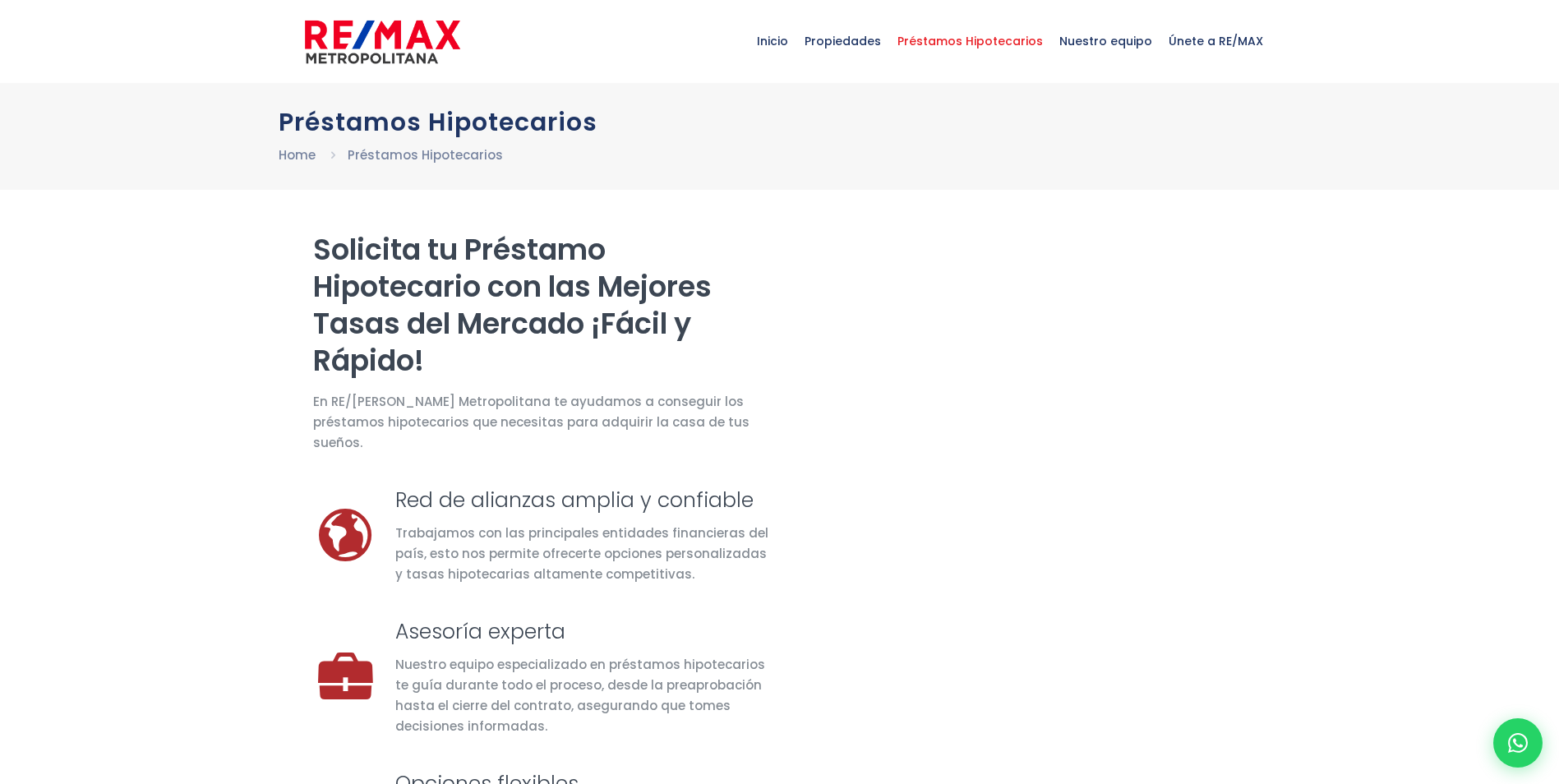
select select "US"
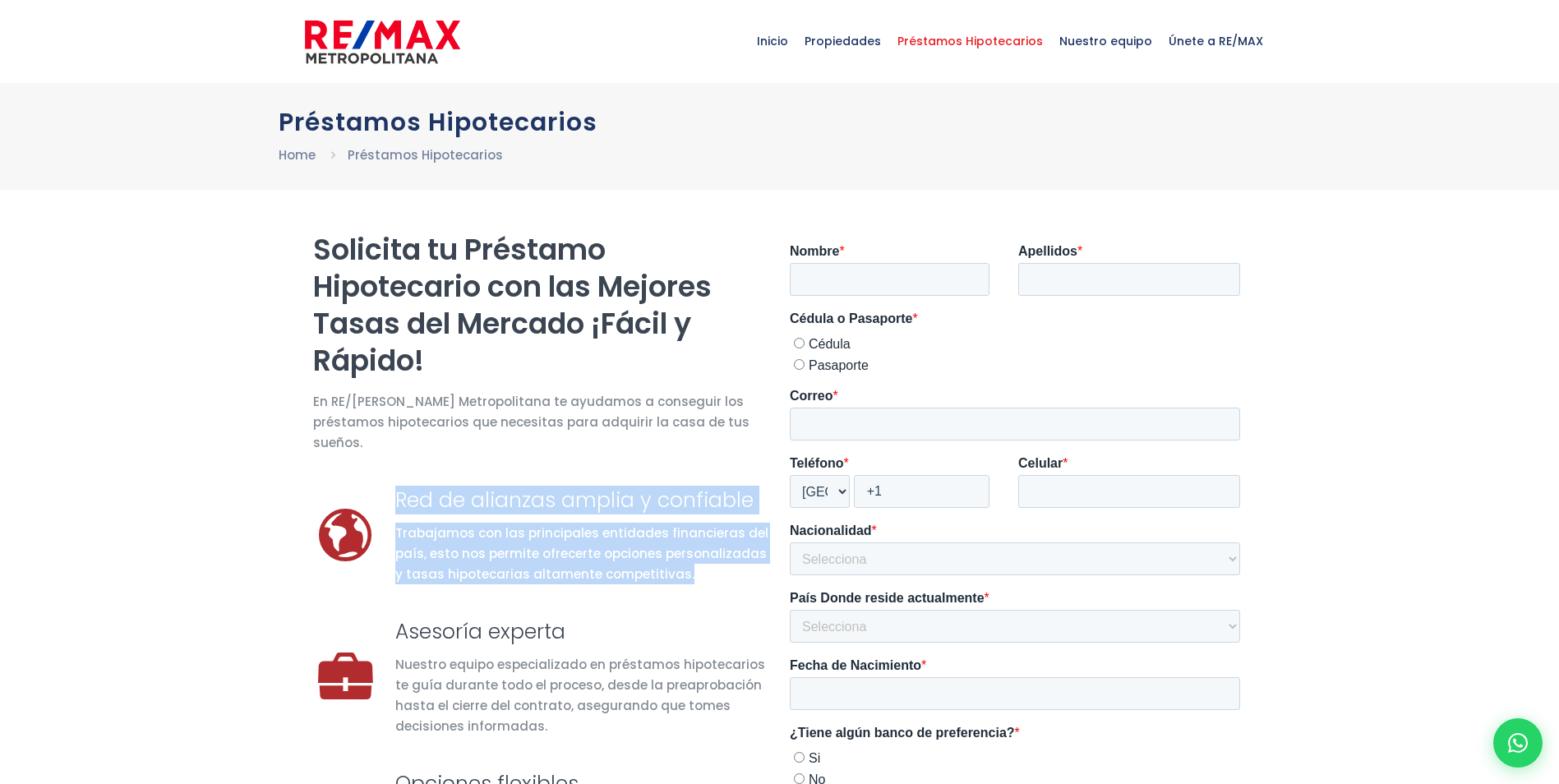
click at [262, 290] on section "Solicita tu Préstamo Hipotecario con las Mejores Tasas del Mercado ¡Fácil y Ráp…" at bounding box center [780, 672] width 1559 height 964
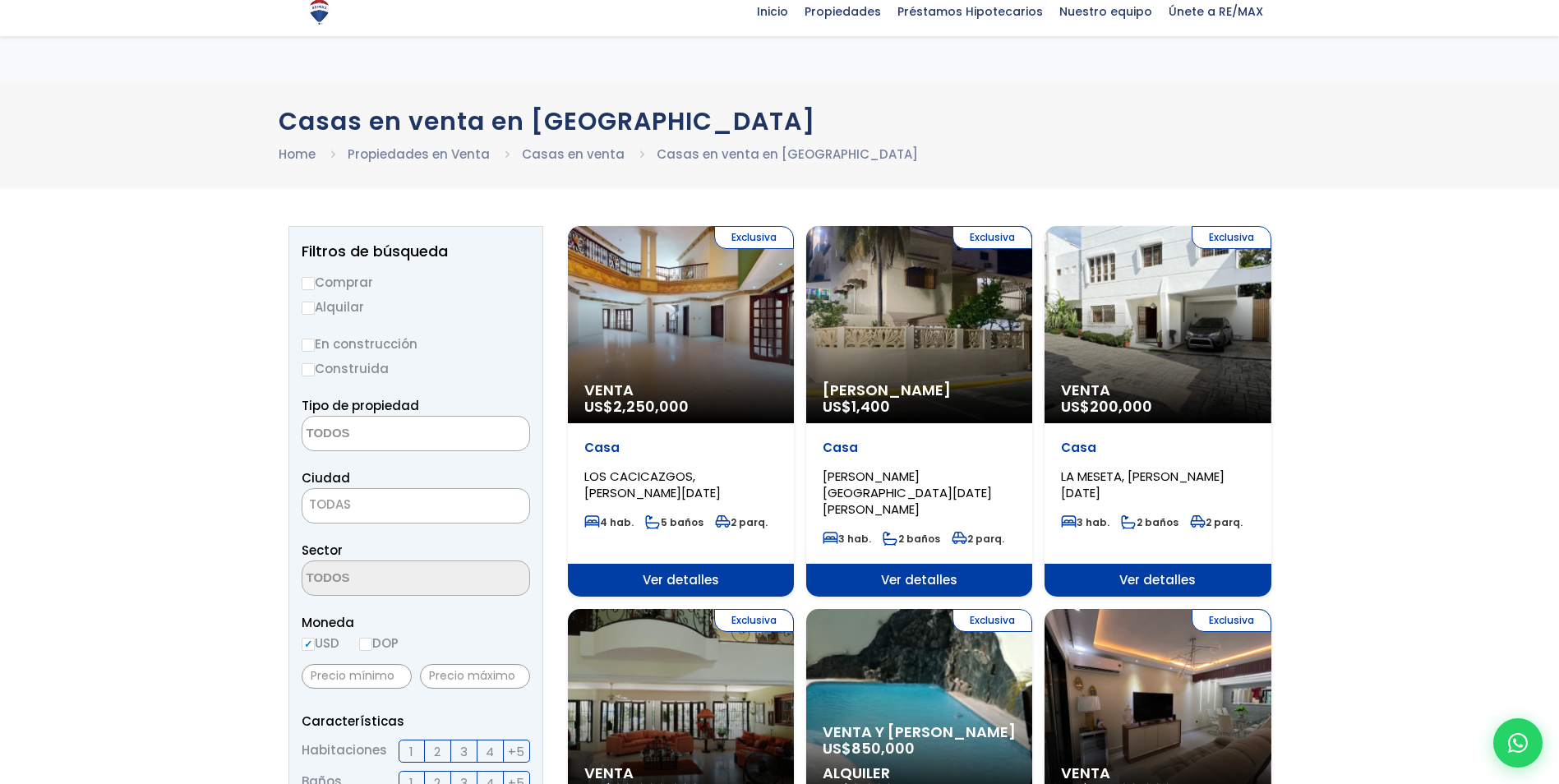
select select
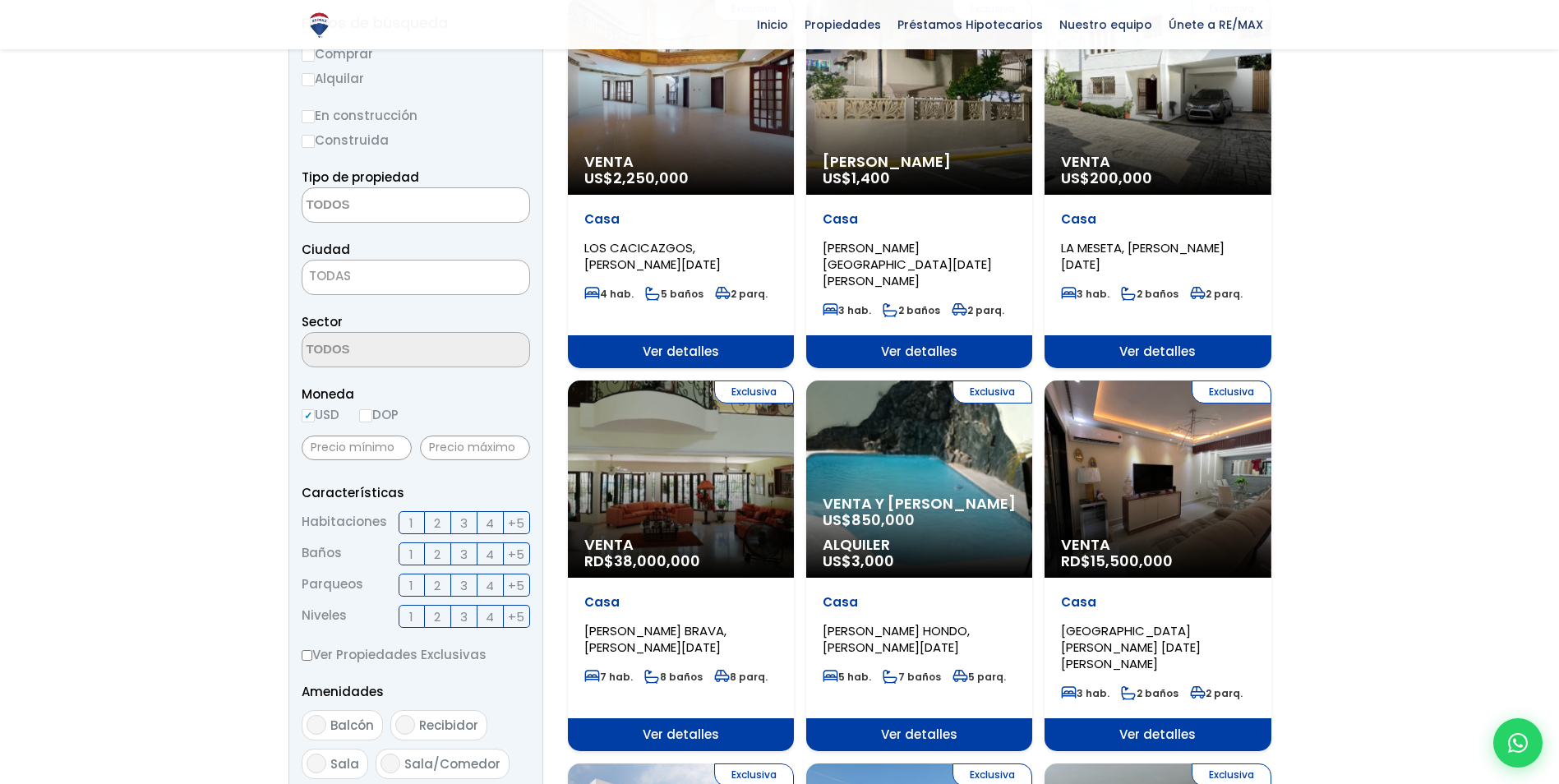
scroll to position [83, 0]
